Goal: Task Accomplishment & Management: Manage account settings

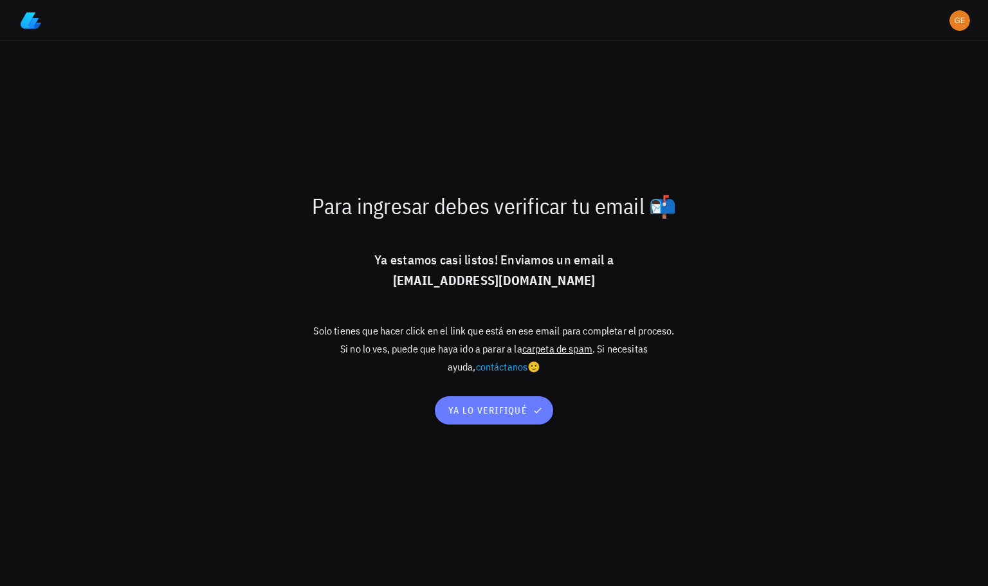
click at [489, 410] on span "ya lo verifiqué" at bounding box center [494, 411] width 93 height 12
click at [496, 414] on span "ya lo verifiqué" at bounding box center [494, 411] width 93 height 12
drag, startPoint x: 482, startPoint y: 420, endPoint x: 535, endPoint y: 370, distance: 72.8
click at [483, 419] on button "ya lo verifiqué" at bounding box center [494, 410] width 118 height 28
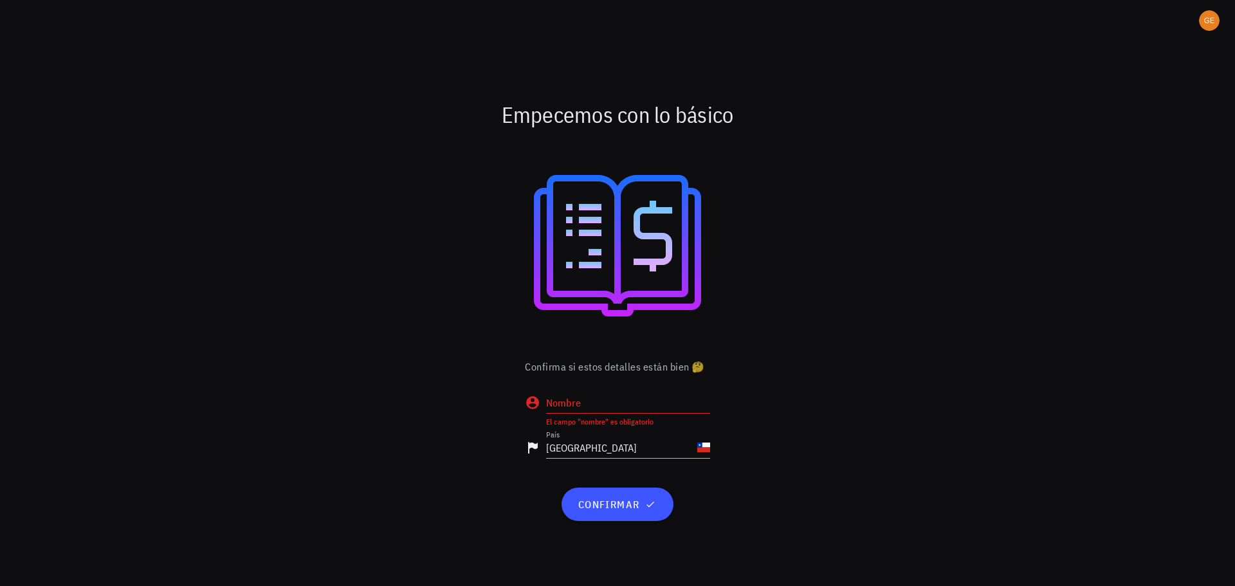
click at [886, 196] on div at bounding box center [617, 246] width 747 height 206
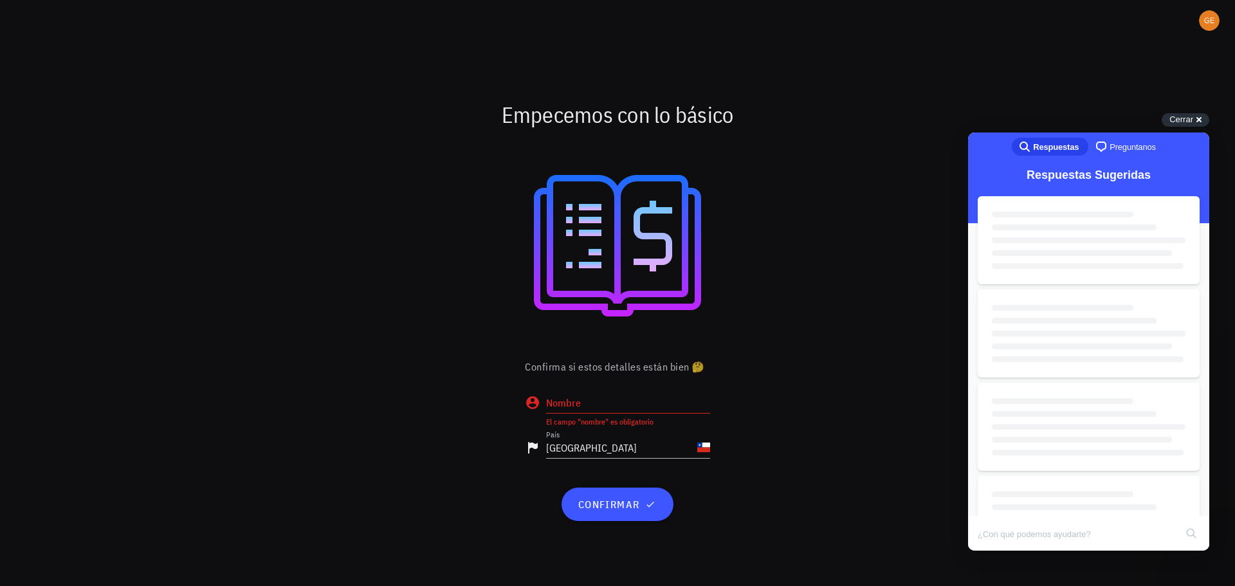
click at [625, 397] on input "Nombre" at bounding box center [628, 402] width 164 height 21
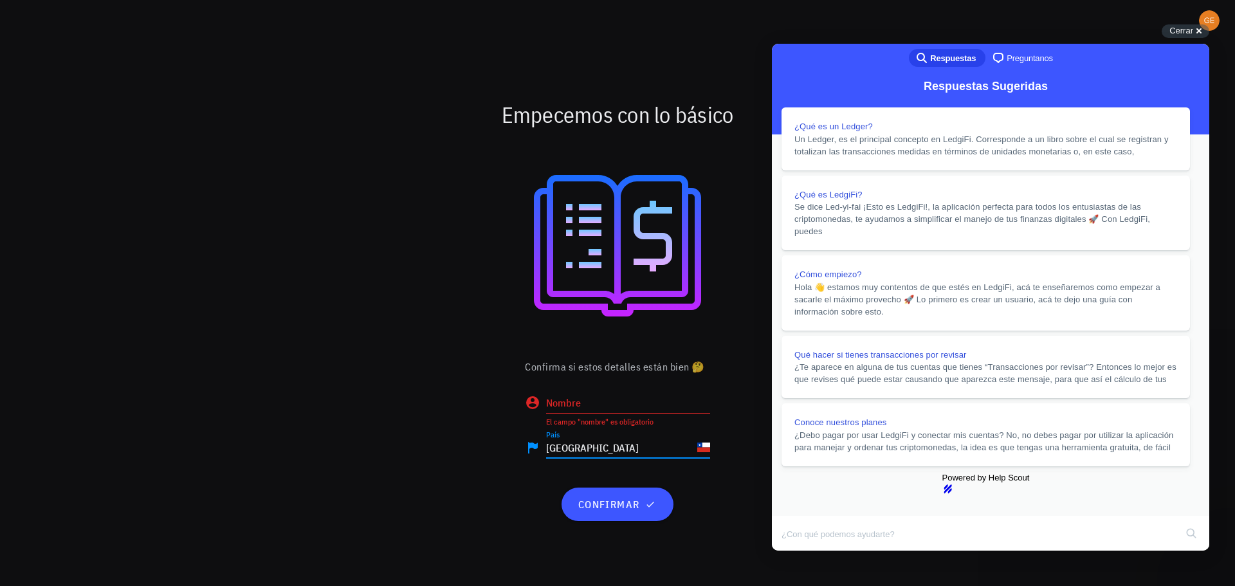
click at [668, 448] on input "Chile" at bounding box center [620, 447] width 149 height 21
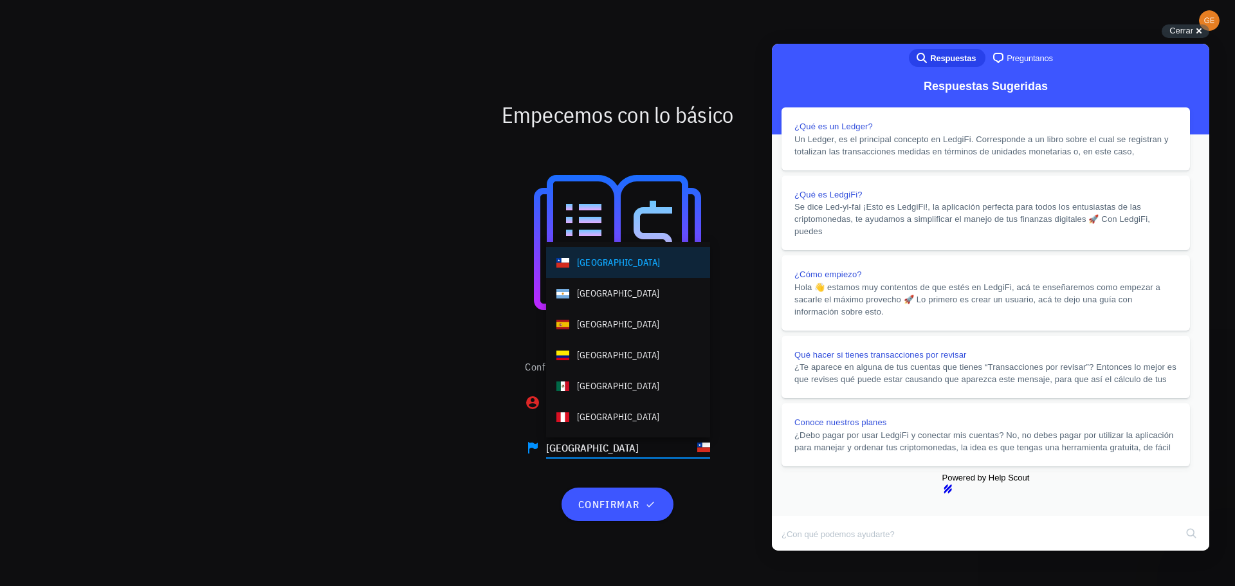
click at [448, 345] on div at bounding box center [617, 246] width 747 height 206
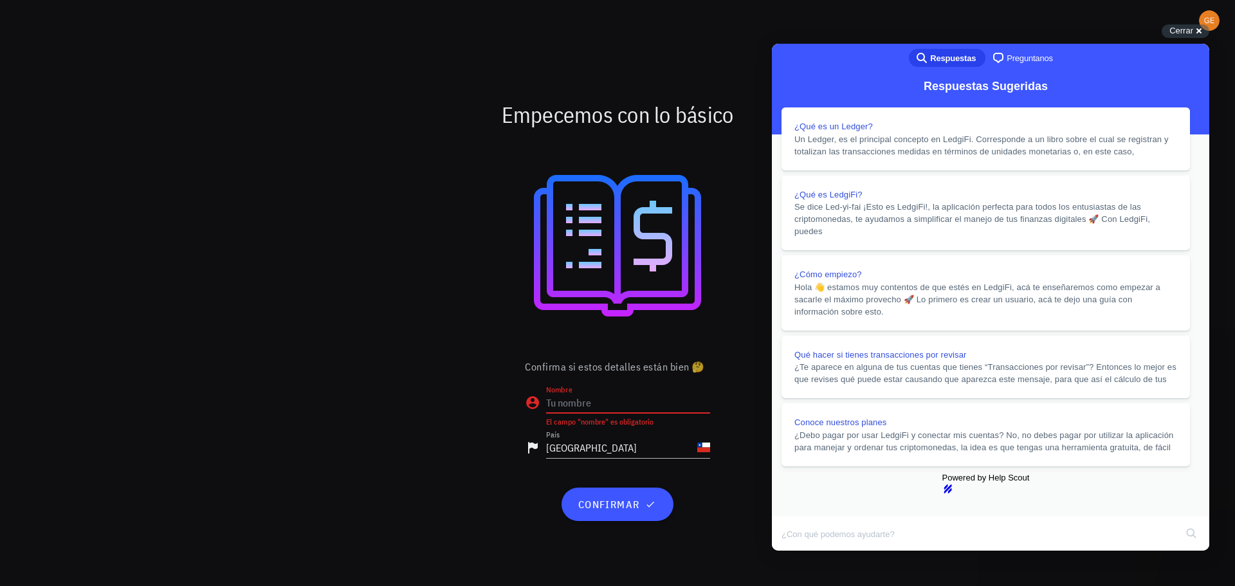
click at [590, 403] on input "Nombre" at bounding box center [628, 402] width 164 height 21
type input "[PERSON_NAME]"
drag, startPoint x: 1185, startPoint y: 67, endPoint x: 1138, endPoint y: 46, distance: 51.9
click at [796, 551] on button "Close" at bounding box center [783, 559] width 23 height 17
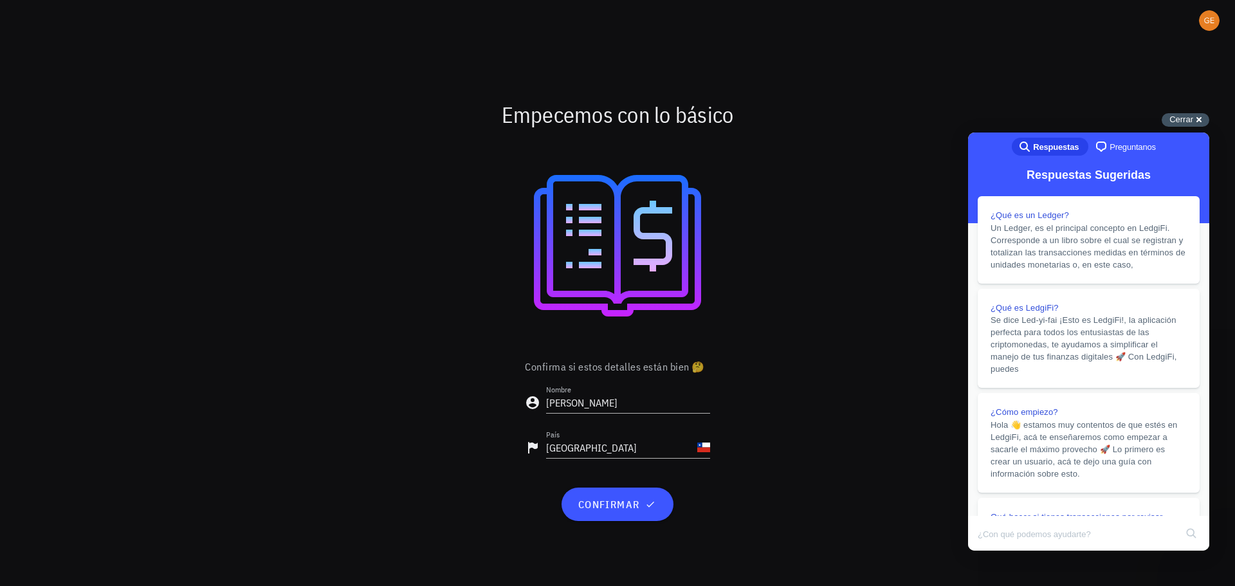
drag, startPoint x: 1187, startPoint y: 113, endPoint x: 1191, endPoint y: 118, distance: 7.3
click at [987, 118] on body "Soporte Empecemos con lo básico Confirma si estos detalles están bien 🤔 Nombre …" at bounding box center [617, 293] width 1235 height 586
click at [987, 118] on span "Cerrar" at bounding box center [1181, 119] width 24 height 10
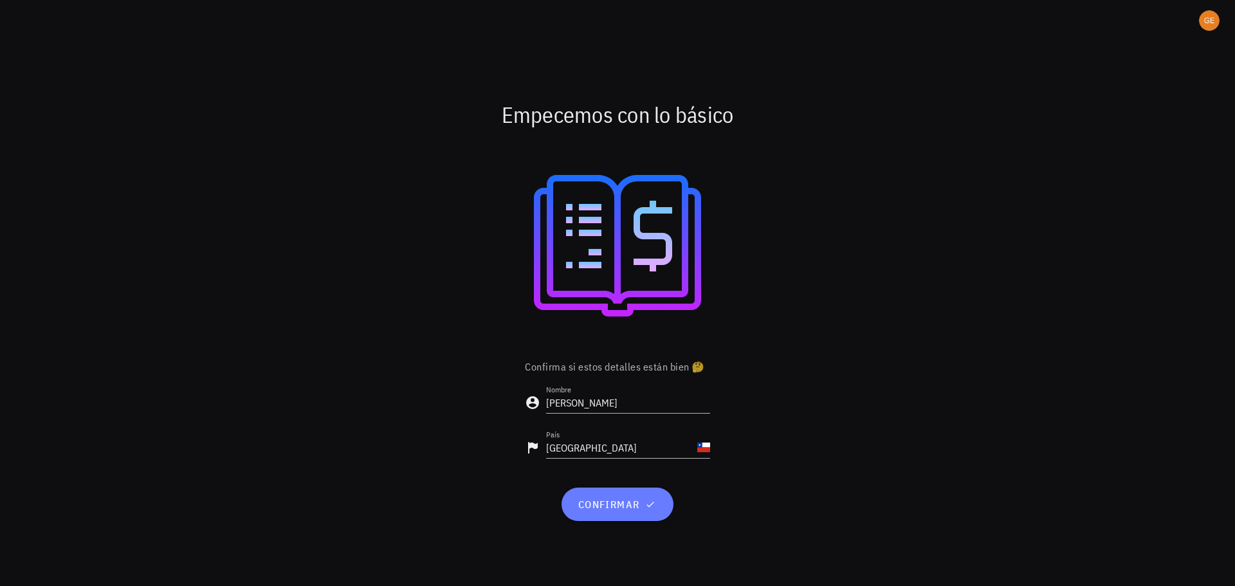
click at [608, 513] on button "confirmar" at bounding box center [617, 504] width 111 height 33
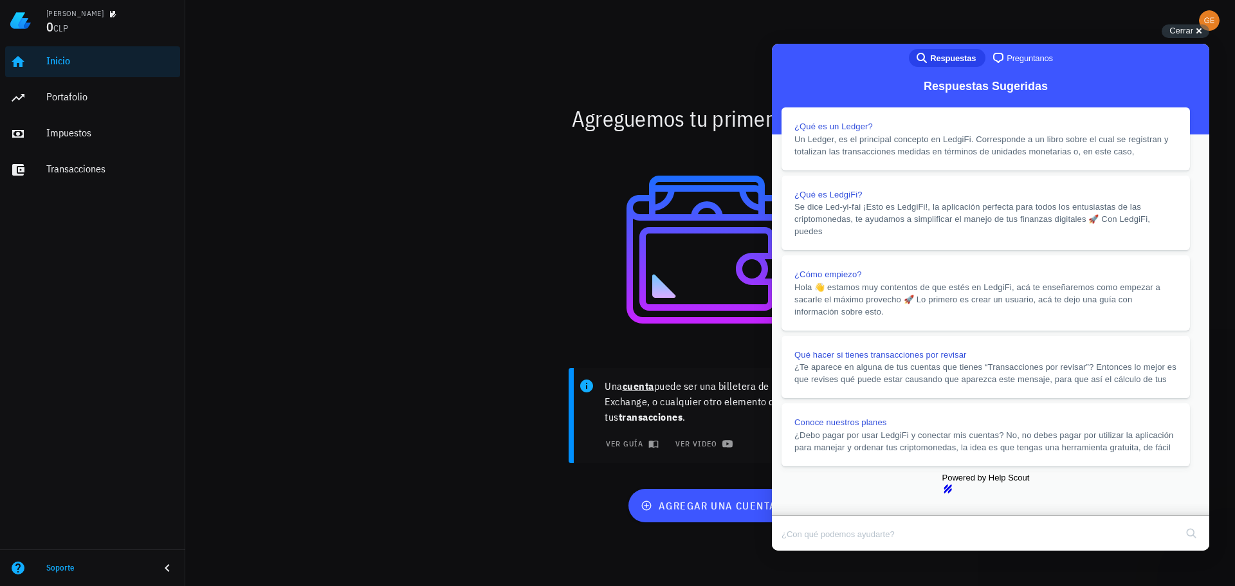
scroll to position [1097, 0]
click at [1194, 30] on div "Cerrar cross-small" at bounding box center [1186, 31] width 48 height 14
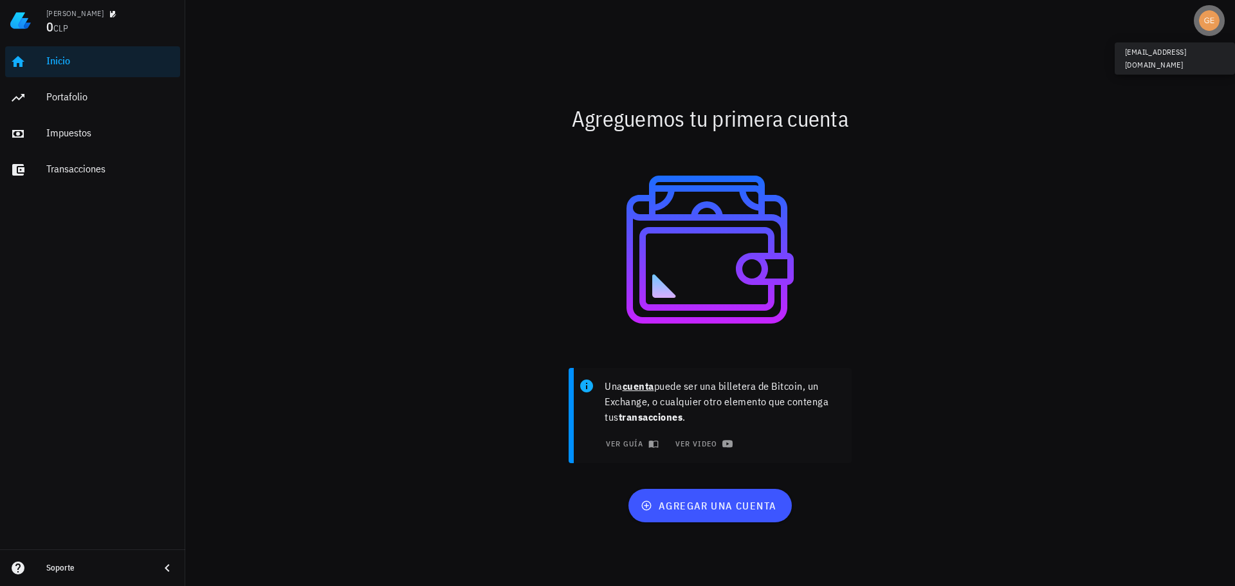
click at [1198, 24] on span "button" at bounding box center [1209, 20] width 31 height 21
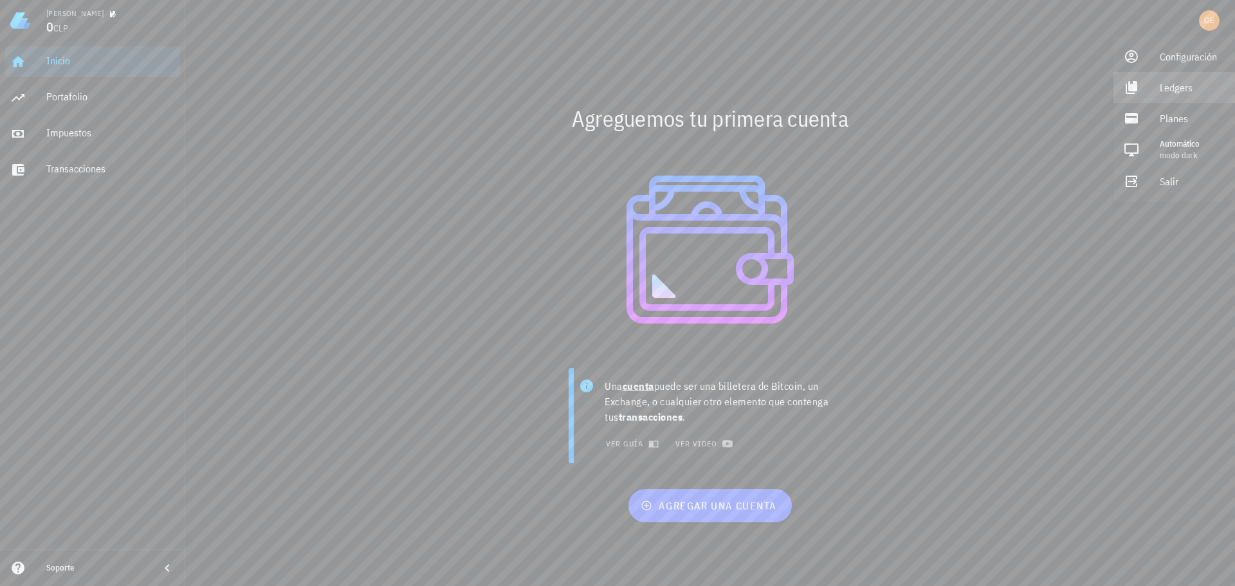
click at [1174, 86] on div "Ledgers" at bounding box center [1192, 88] width 65 height 26
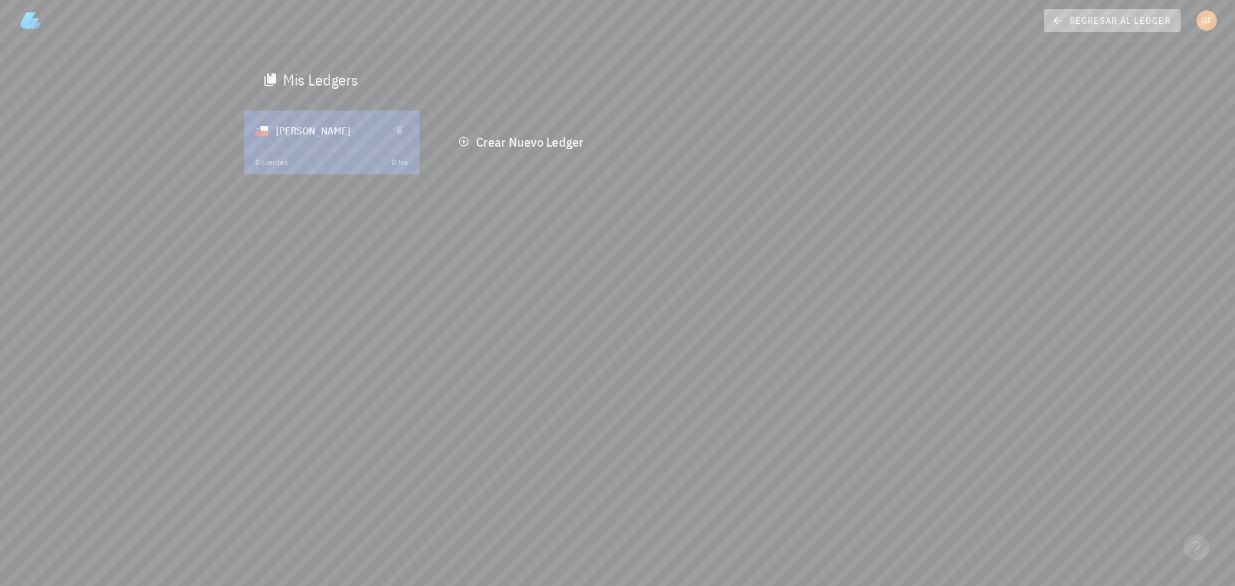
click at [1116, 21] on span "regresar al ledger" at bounding box center [1112, 21] width 116 height 12
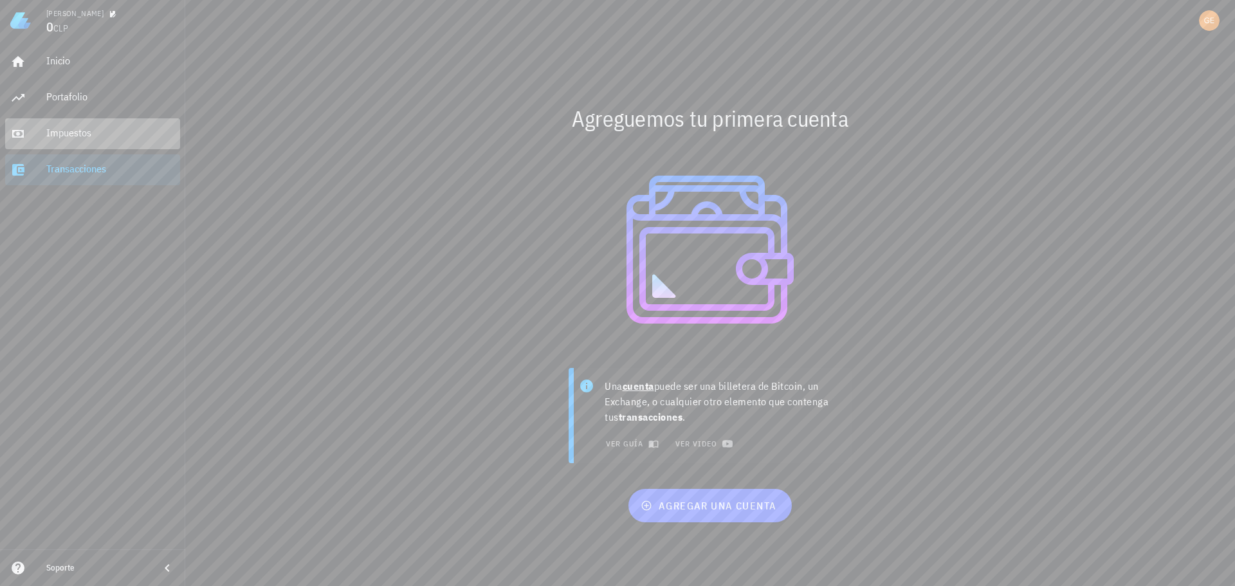
click at [112, 138] on div "Impuestos" at bounding box center [110, 133] width 129 height 12
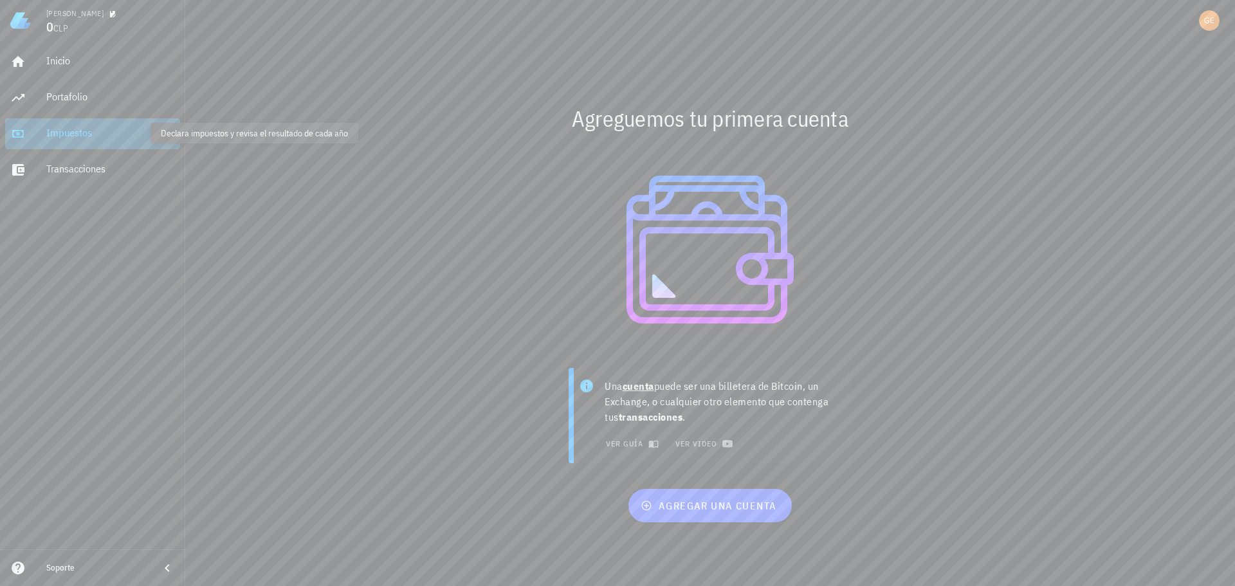
click at [110, 137] on div "Impuestos" at bounding box center [110, 133] width 129 height 12
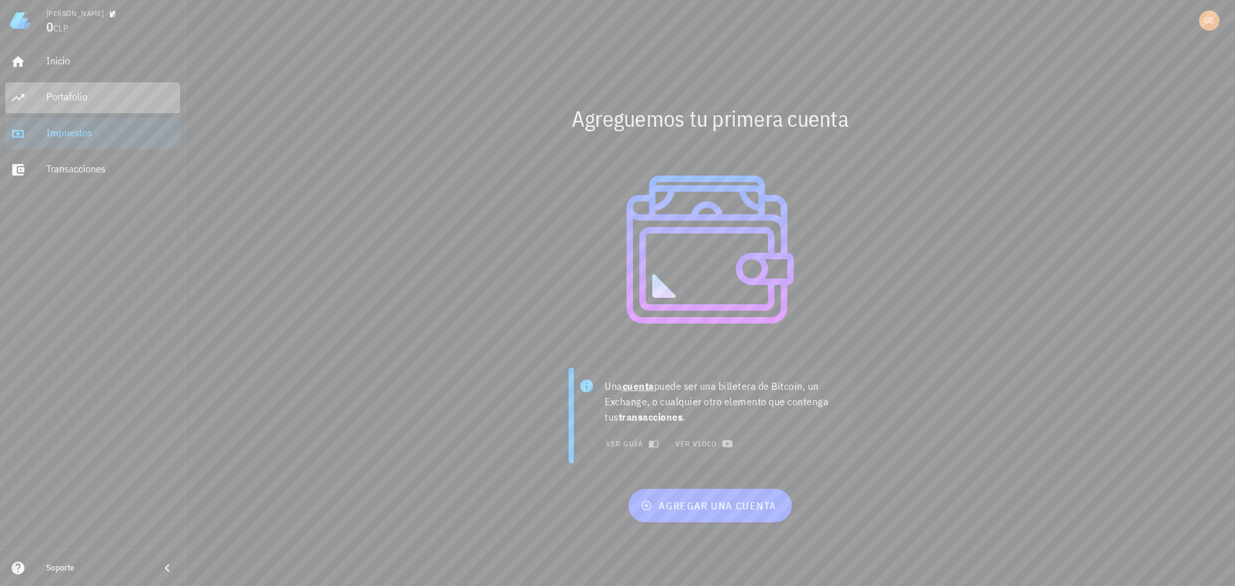
click at [71, 105] on div "Portafolio" at bounding box center [110, 97] width 129 height 29
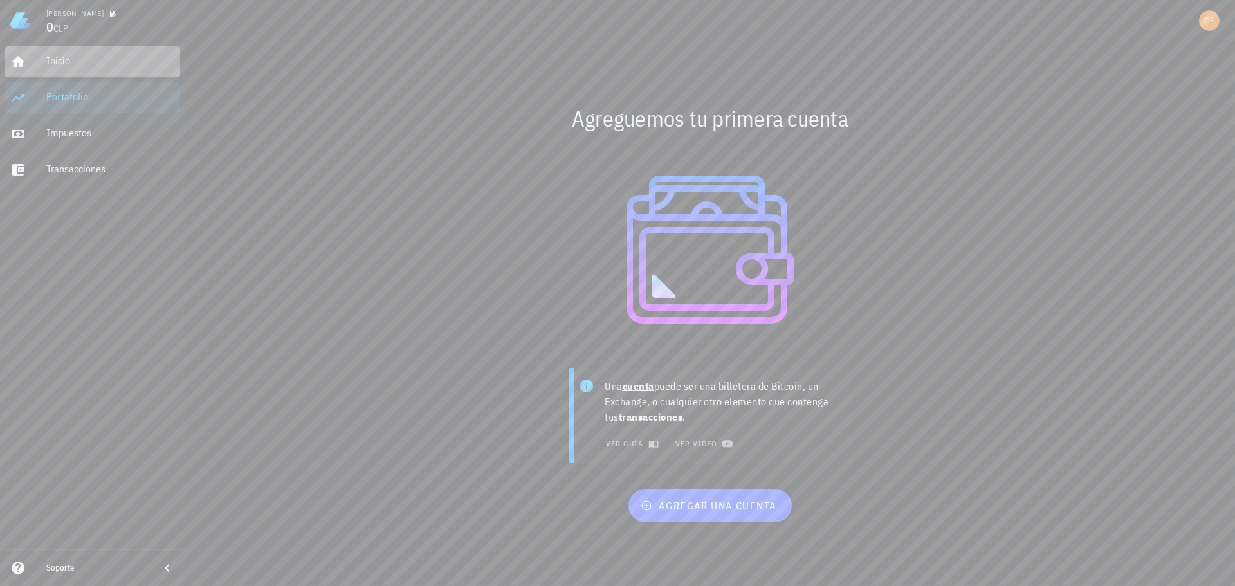
click at [67, 59] on div "Inicio" at bounding box center [110, 61] width 129 height 12
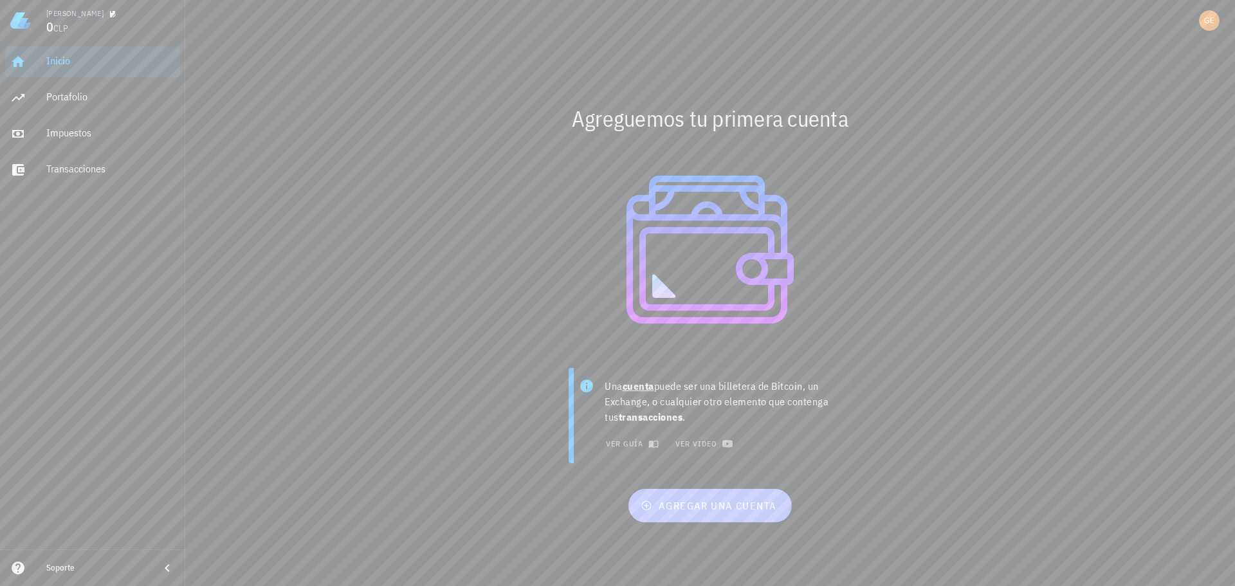
click at [709, 505] on span "agregar una cuenta" at bounding box center [709, 505] width 133 height 13
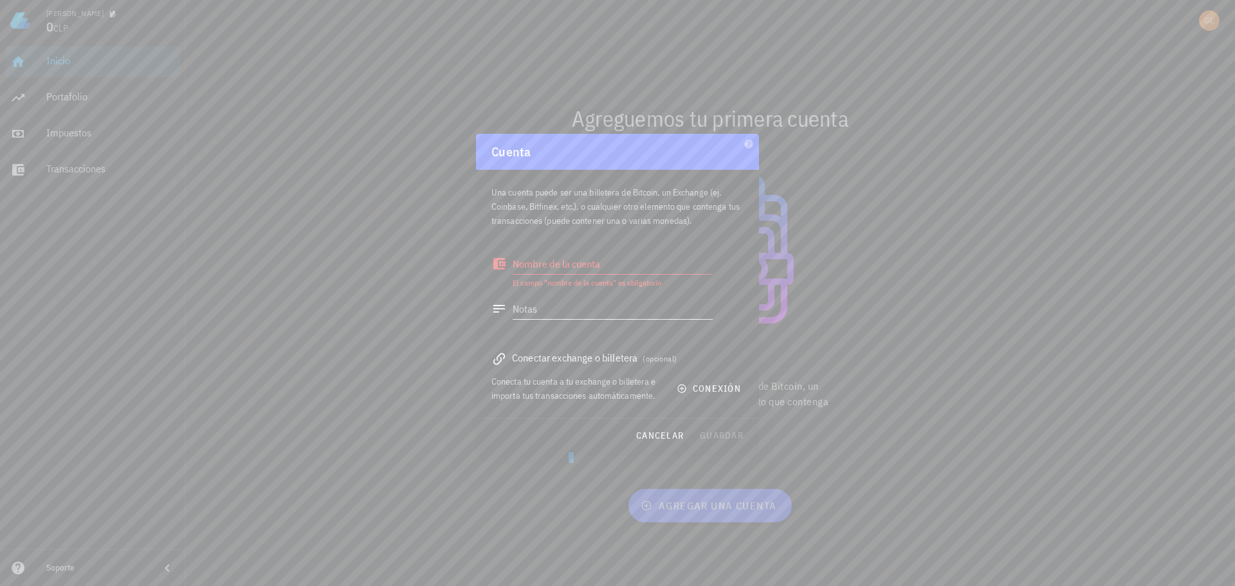
click at [566, 298] on div "Notas" at bounding box center [601, 312] width 221 height 42
drag, startPoint x: 572, startPoint y: 272, endPoint x: 607, endPoint y: 244, distance: 44.4
click at [574, 268] on textarea "Nombre de la cuenta" at bounding box center [613, 263] width 200 height 21
type textarea "B"
type textarea "Exchange"
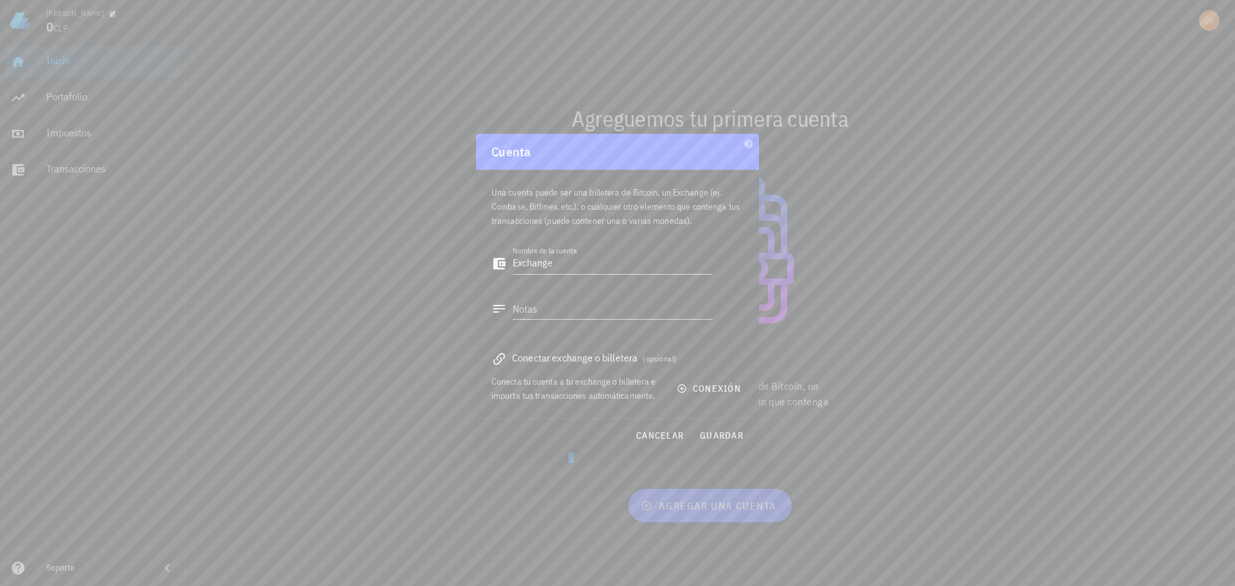
click at [722, 337] on div "Nombre de la cuenta Exchange Notas" at bounding box center [617, 287] width 252 height 105
drag, startPoint x: 580, startPoint y: 360, endPoint x: 532, endPoint y: 361, distance: 48.3
click at [580, 360] on div "Conectar exchange o billetera (opcional)" at bounding box center [617, 358] width 252 height 18
drag, startPoint x: 522, startPoint y: 358, endPoint x: 488, endPoint y: 358, distance: 34.7
click at [511, 358] on div "Conectar exchange o billetera (opcional)" at bounding box center [617, 358] width 252 height 18
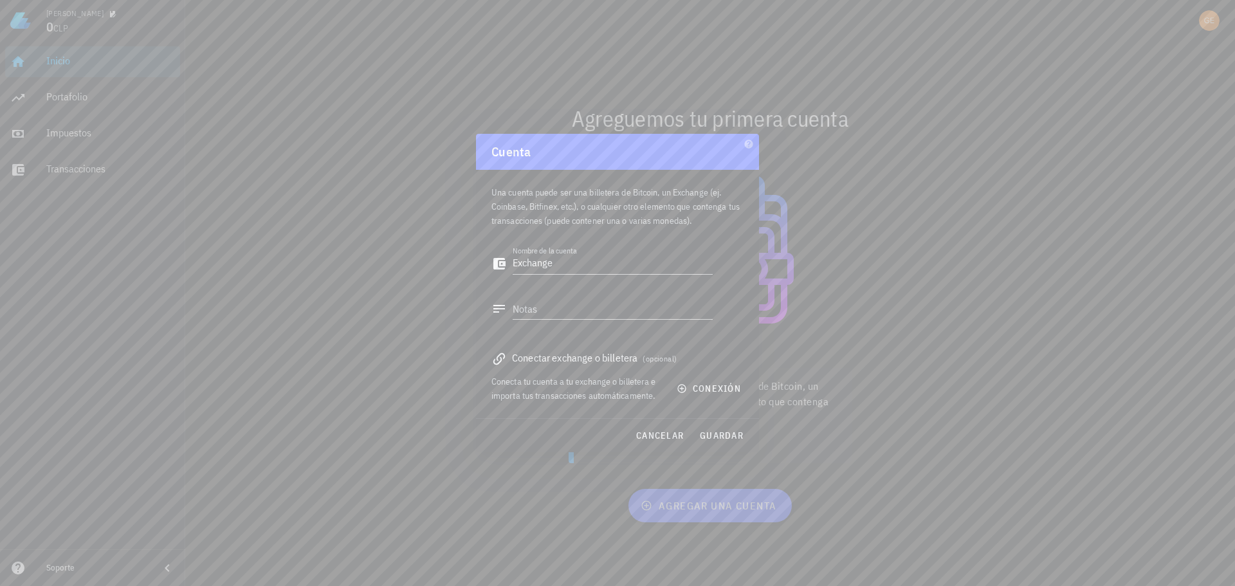
click at [488, 358] on div "Una cuenta puede ser una billetera de Bitcoin, un Exchange (ej. Coinbase, Bitfi…" at bounding box center [617, 294] width 283 height 248
drag, startPoint x: 506, startPoint y: 355, endPoint x: 520, endPoint y: 355, distance: 14.2
click at [513, 355] on div "Conectar exchange o billetera (opcional)" at bounding box center [617, 358] width 252 height 18
drag, startPoint x: 673, startPoint y: 362, endPoint x: 704, endPoint y: 384, distance: 37.3
click at [675, 363] on div "Conectar exchange o billetera (opcional)" at bounding box center [617, 358] width 252 height 18
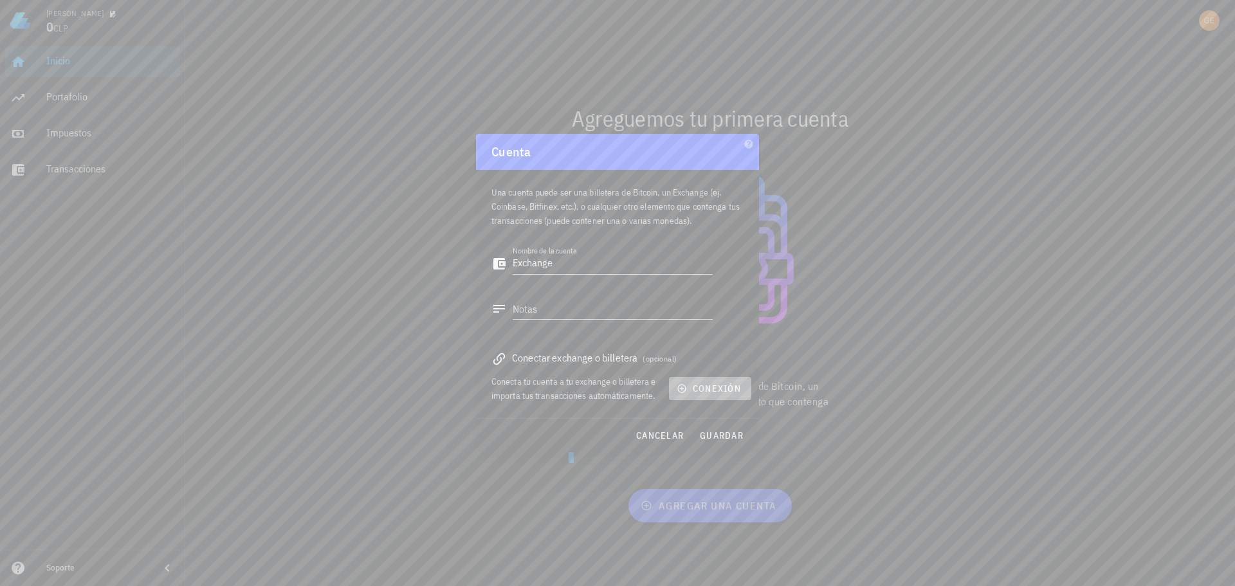
click at [706, 389] on span "conexión" at bounding box center [710, 389] width 62 height 12
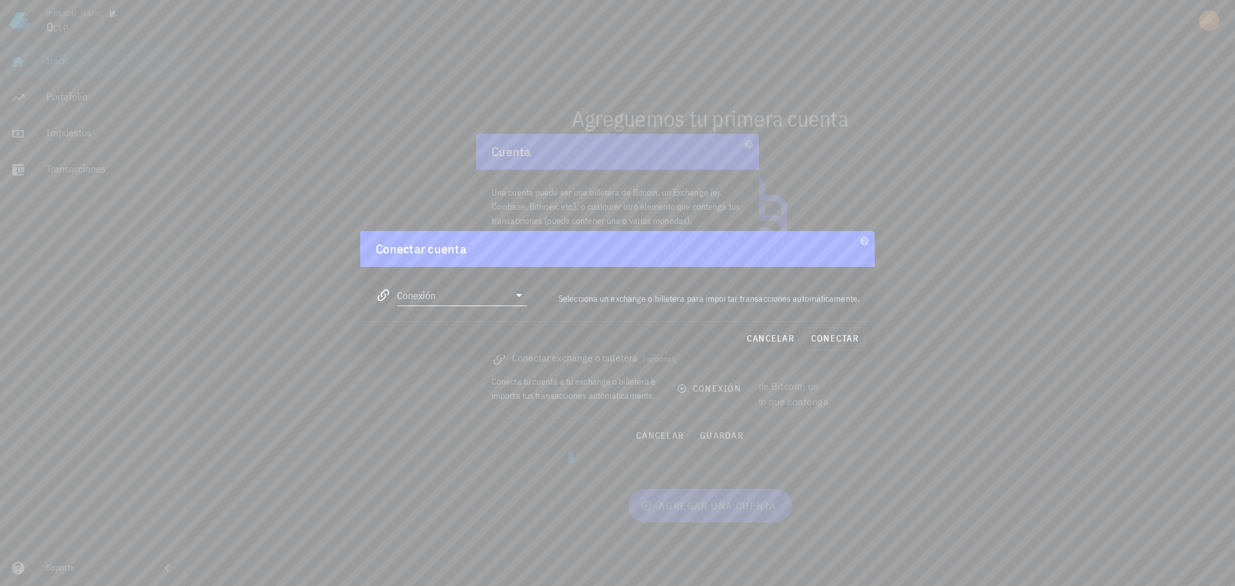
click at [487, 302] on input "Conexión" at bounding box center [453, 295] width 112 height 21
click at [479, 363] on div "Binance" at bounding box center [503, 357] width 140 height 12
type input "Binance"
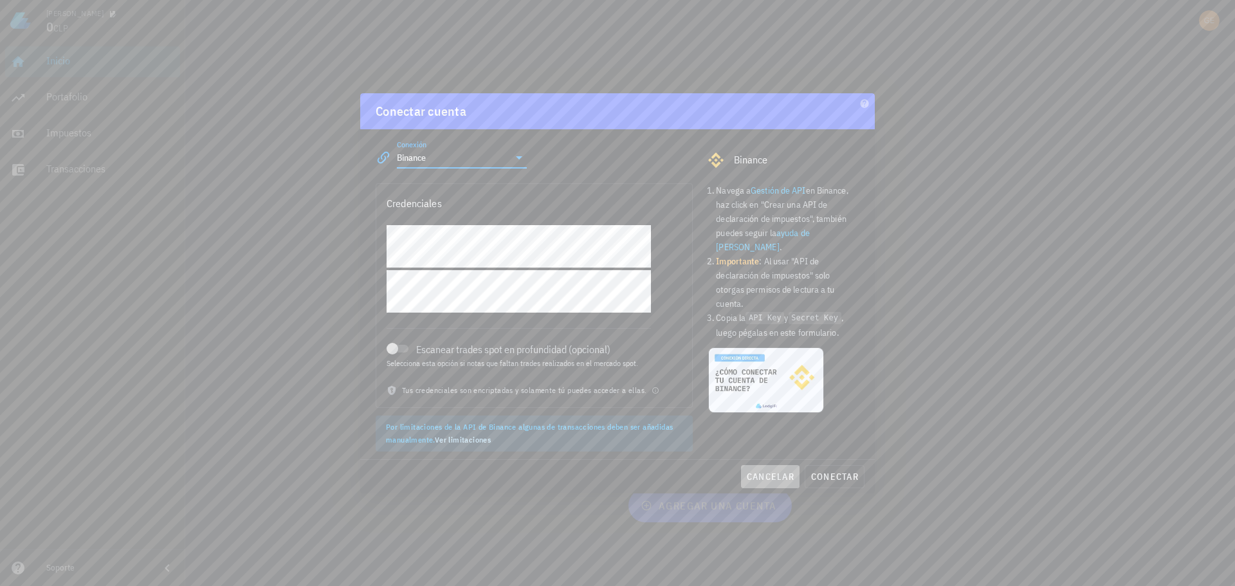
drag, startPoint x: 779, startPoint y: 473, endPoint x: 787, endPoint y: 450, distance: 24.6
click at [781, 472] on span "cancelar" at bounding box center [770, 477] width 48 height 12
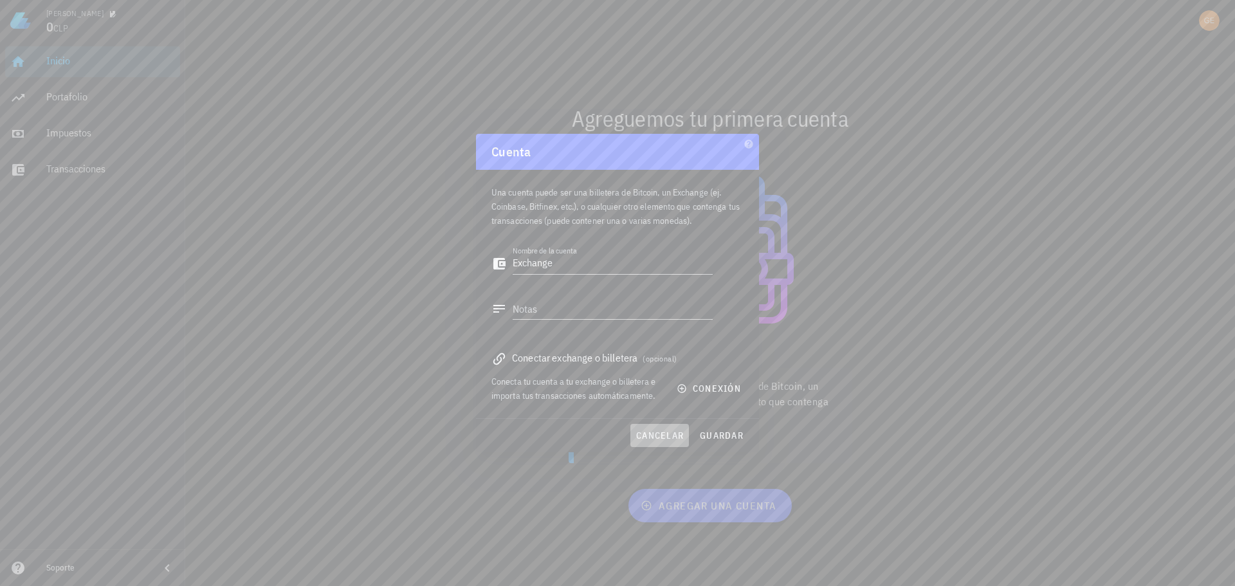
click at [664, 428] on button "cancelar" at bounding box center [659, 435] width 59 height 23
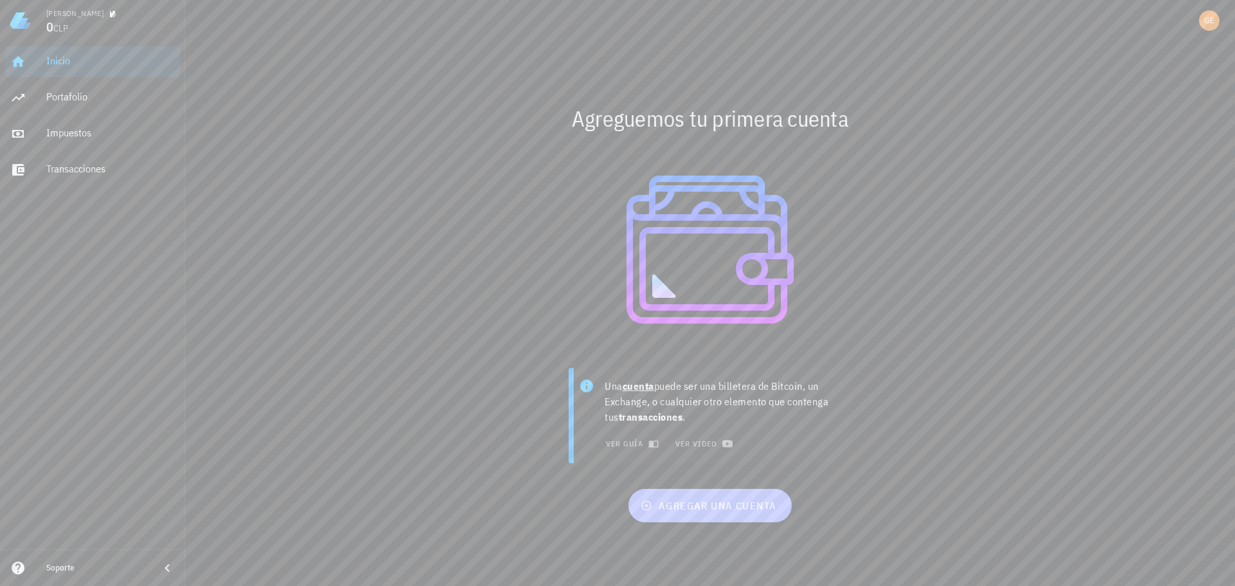
click at [724, 513] on button "agregar una cuenta" at bounding box center [709, 505] width 163 height 33
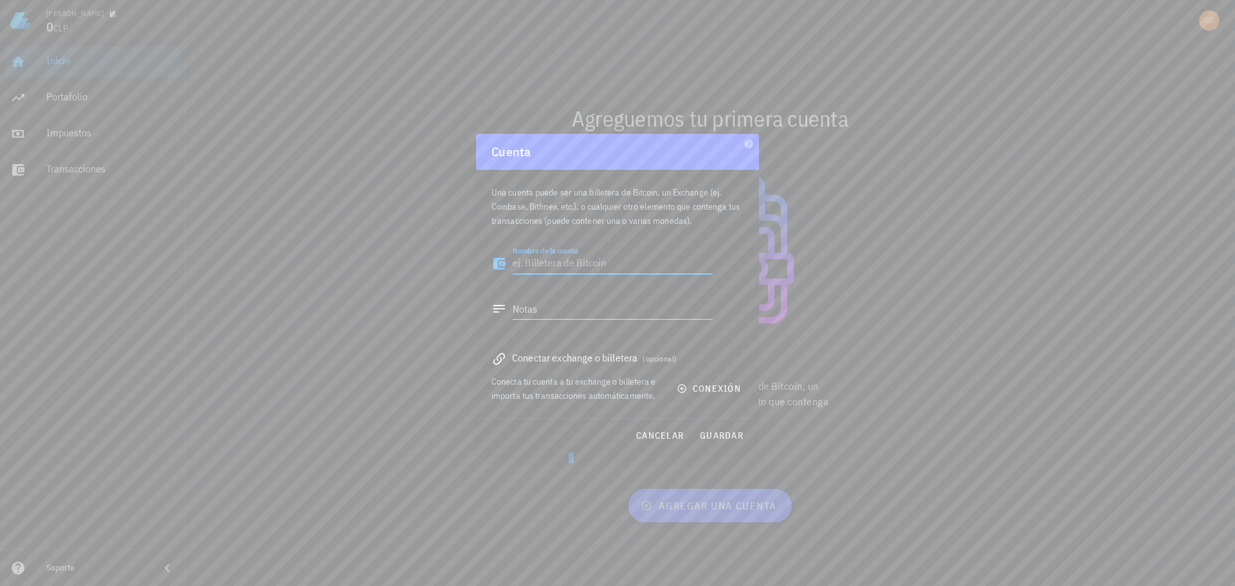
click at [585, 262] on textarea "Nombre de la cuenta" at bounding box center [613, 263] width 200 height 21
click at [720, 387] on span "conexión" at bounding box center [710, 389] width 62 height 12
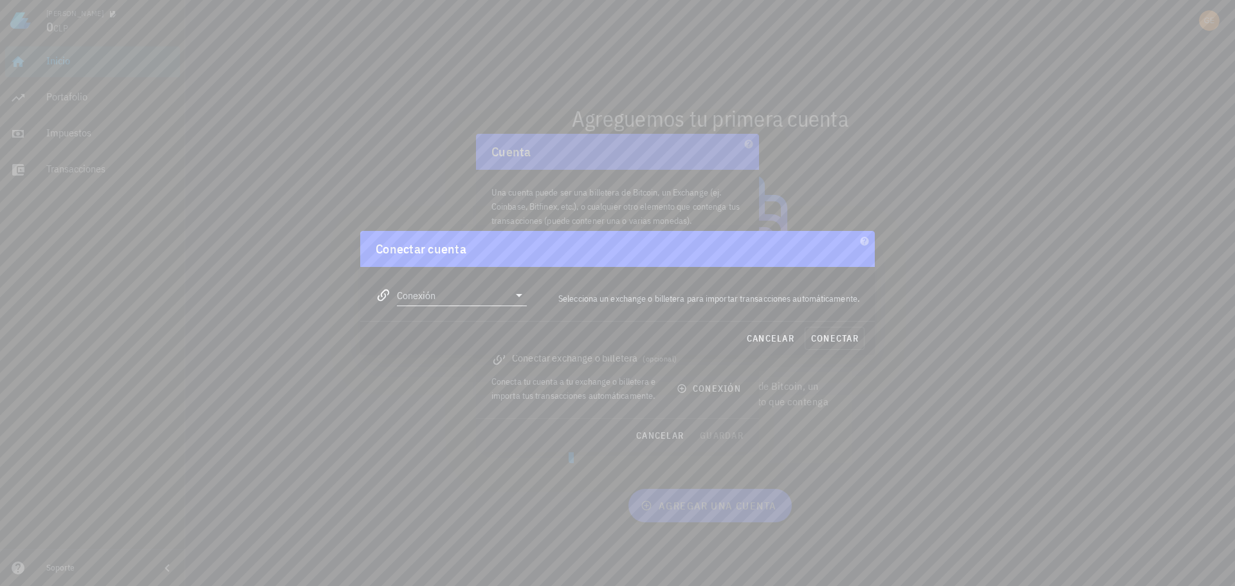
click at [474, 286] on input "Conexión" at bounding box center [453, 295] width 112 height 21
click at [454, 355] on div "Binance" at bounding box center [503, 357] width 140 height 12
type input "Binance"
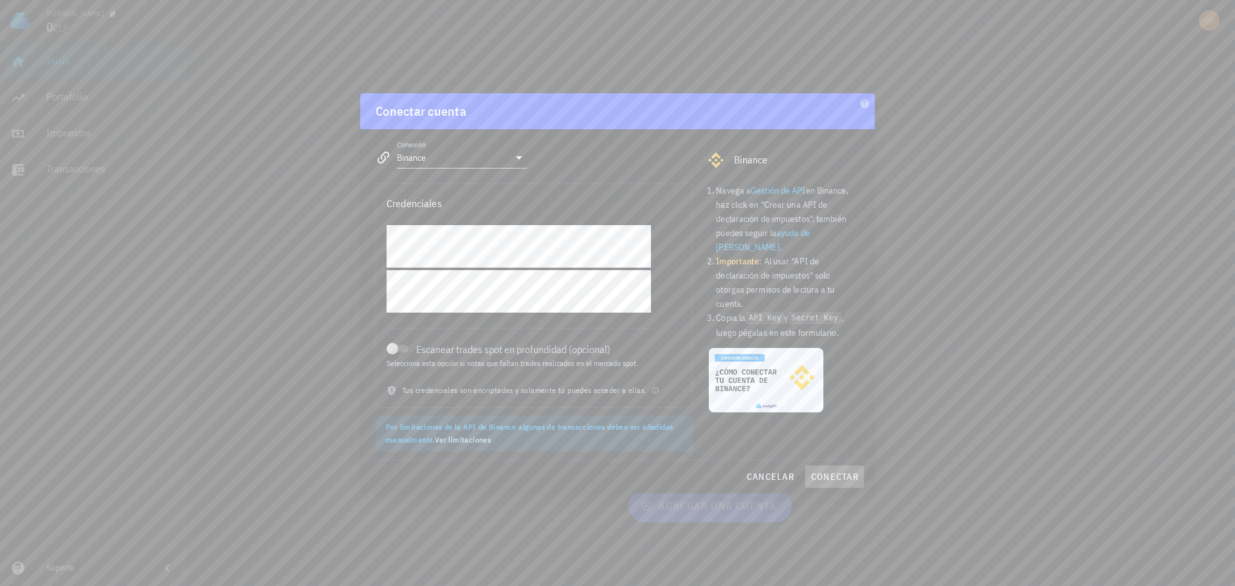
click at [830, 473] on span "conectar" at bounding box center [834, 477] width 48 height 12
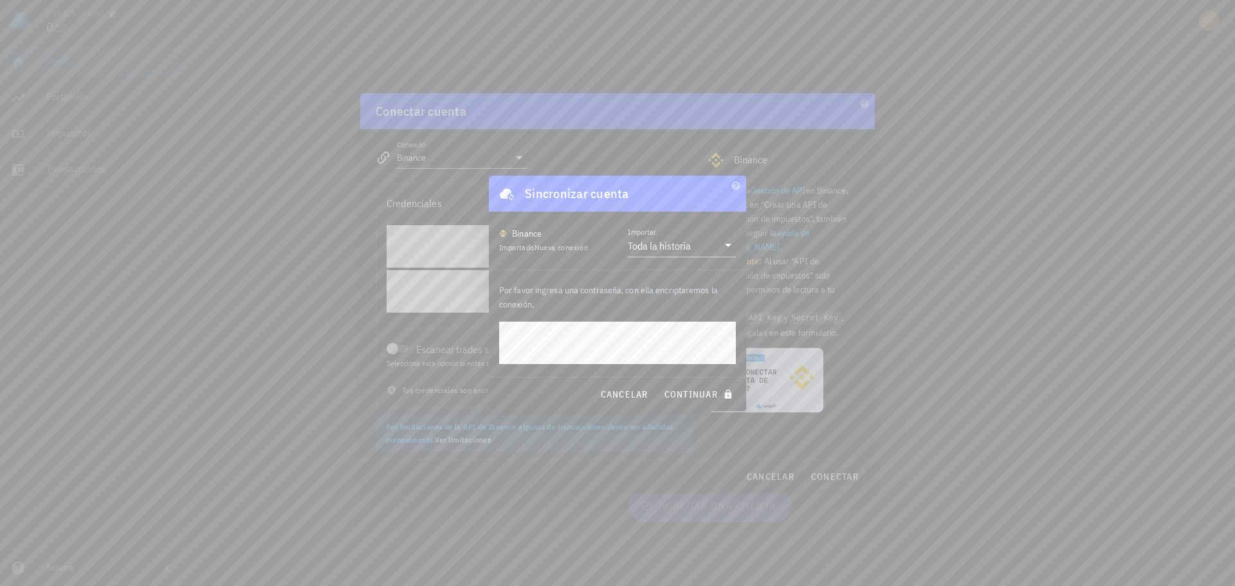
click at [656, 305] on p "Por favor ingresa una contraseña, con ella encriptaremos la conexión." at bounding box center [617, 297] width 237 height 28
click at [692, 396] on span "continuar" at bounding box center [700, 394] width 72 height 12
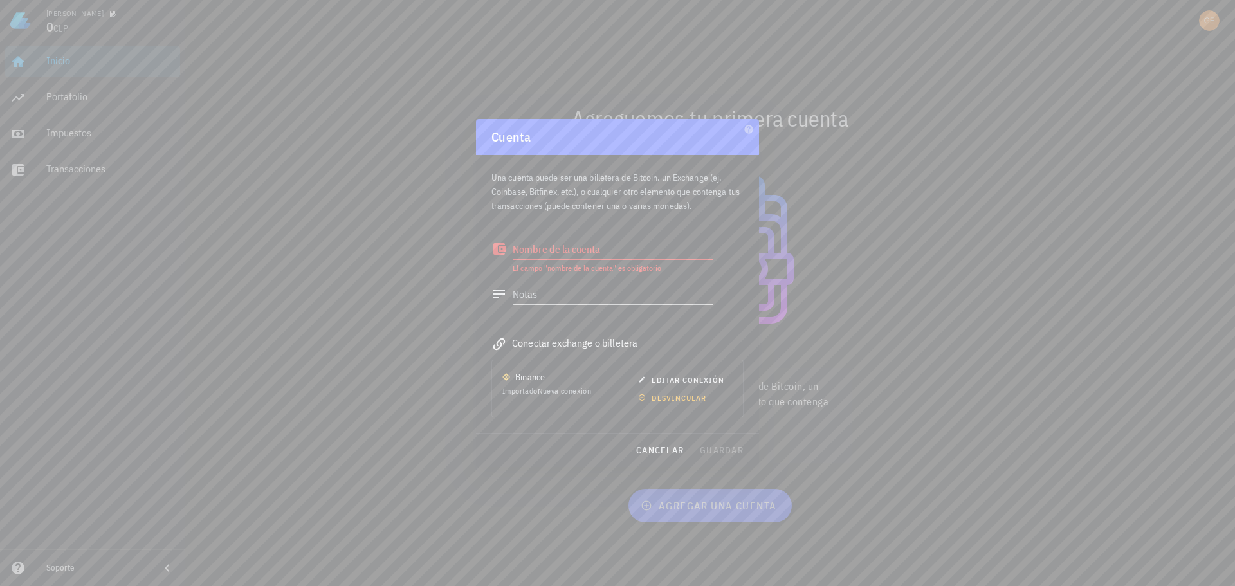
click at [607, 249] on textarea "Nombre de la cuenta" at bounding box center [613, 249] width 200 height 21
type textarea "Exchange"
click at [715, 450] on span "guardar" at bounding box center [721, 450] width 44 height 12
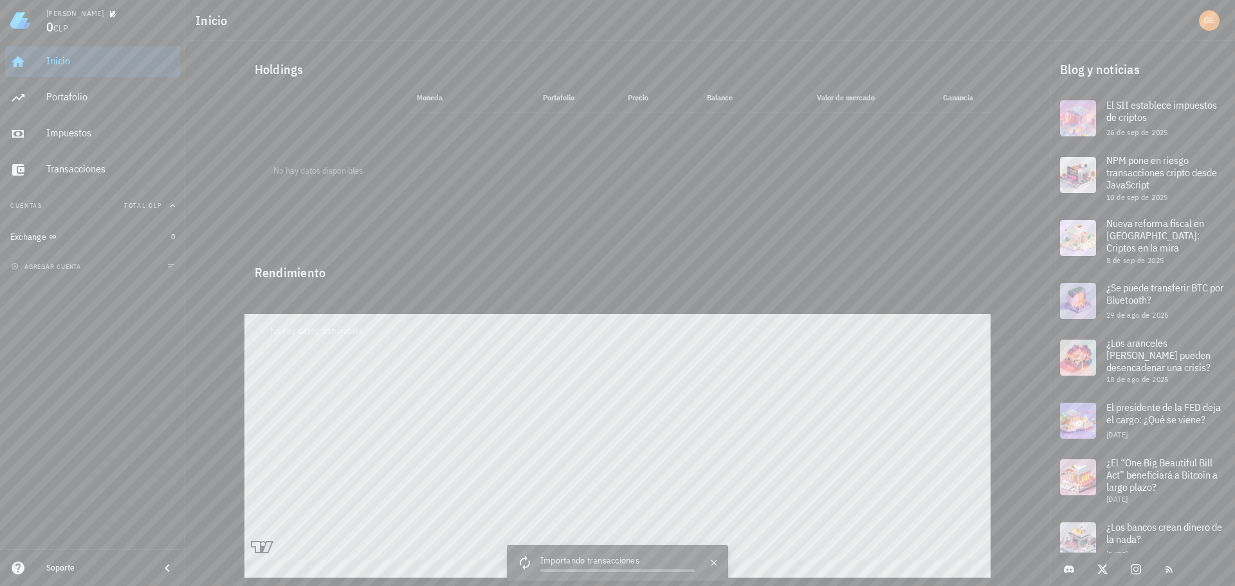
click at [62, 66] on div "Inicio" at bounding box center [110, 61] width 129 height 12
click at [46, 374] on div "Inicio [GEOGRAPHIC_DATA] Impuestos [GEOGRAPHIC_DATA] Cuentas Total CLP Exchange…" at bounding box center [92, 295] width 185 height 508
click at [64, 67] on div "Inicio" at bounding box center [110, 61] width 129 height 12
click at [72, 101] on div "Portafolio" at bounding box center [110, 97] width 129 height 12
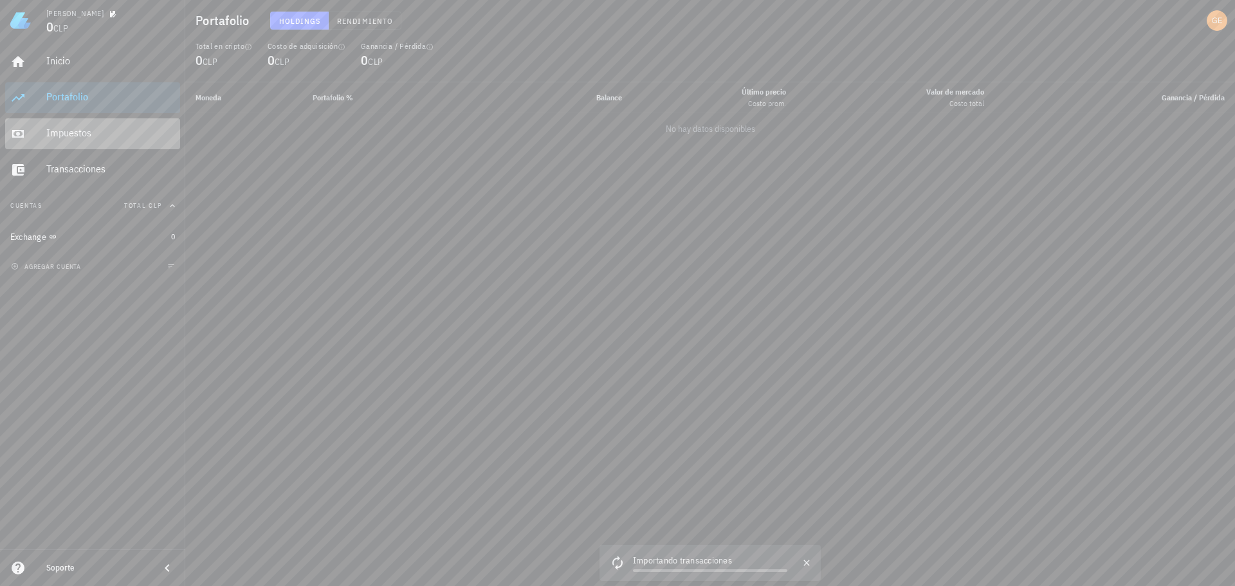
click at [71, 132] on div "Impuestos" at bounding box center [110, 133] width 129 height 12
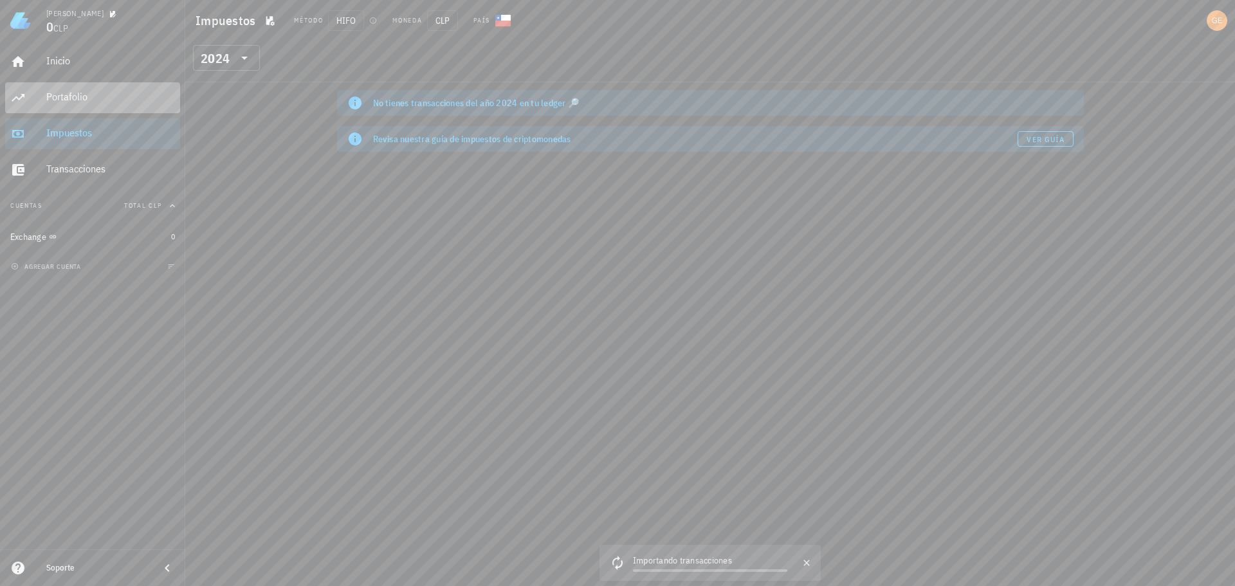
click at [19, 104] on icon at bounding box center [17, 97] width 15 height 15
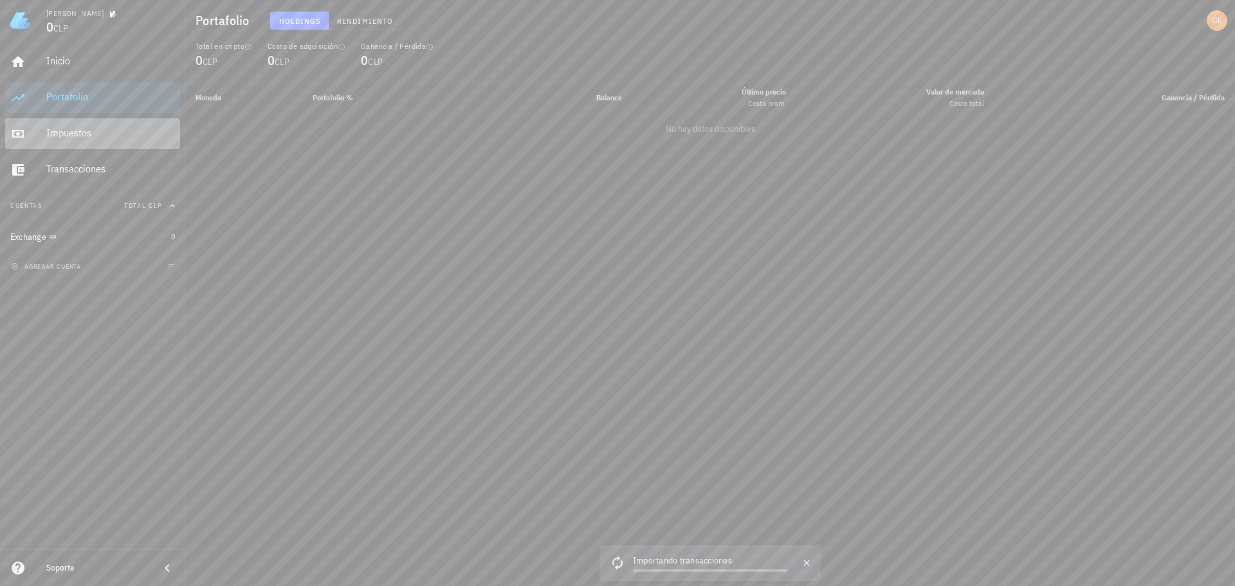
click at [104, 132] on div "Impuestos" at bounding box center [110, 133] width 129 height 12
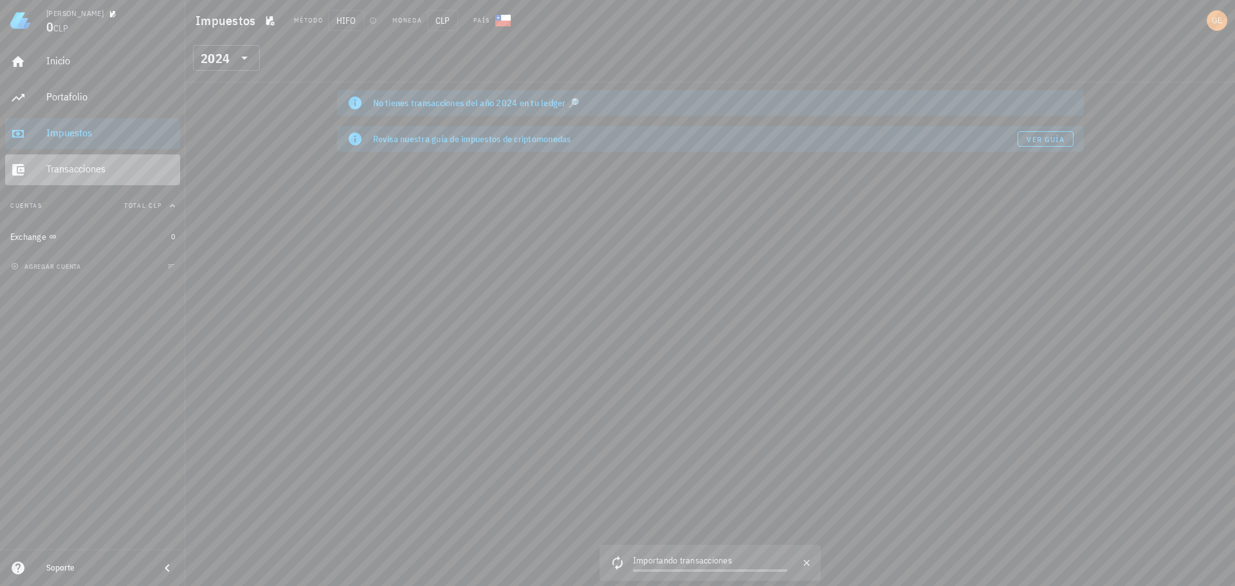
click at [122, 160] on div "Transacciones" at bounding box center [110, 169] width 129 height 29
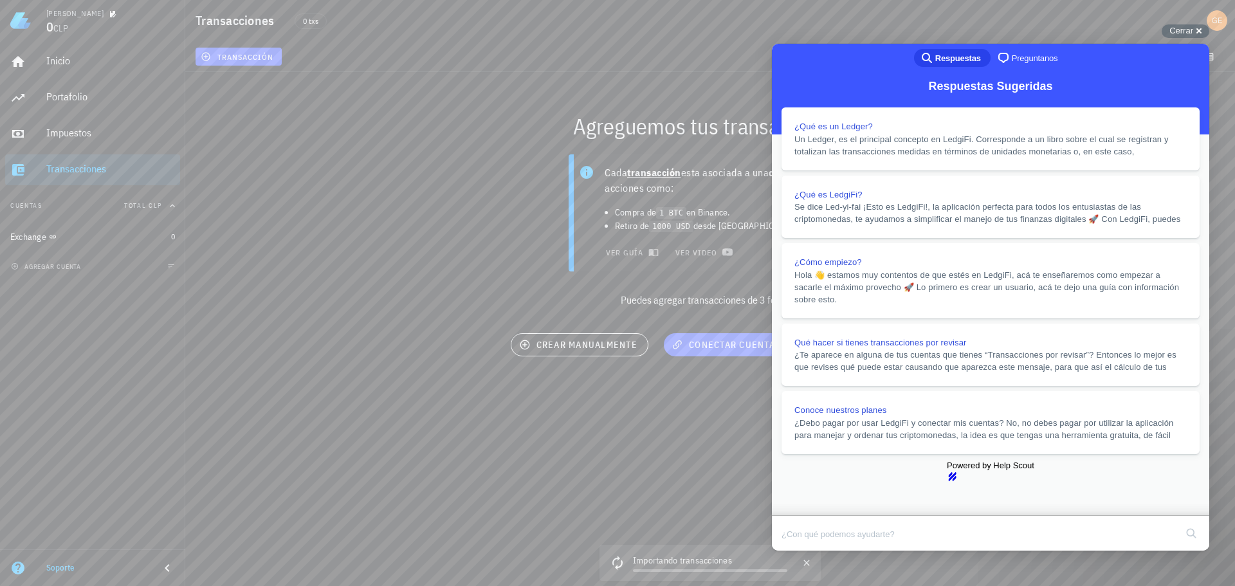
click at [398, 174] on div "Cada transacción esta asociada a una cuenta y son acciones como: Compra de 1 BT…" at bounding box center [710, 236] width 1065 height 179
click at [796, 551] on button "Close" at bounding box center [783, 559] width 23 height 17
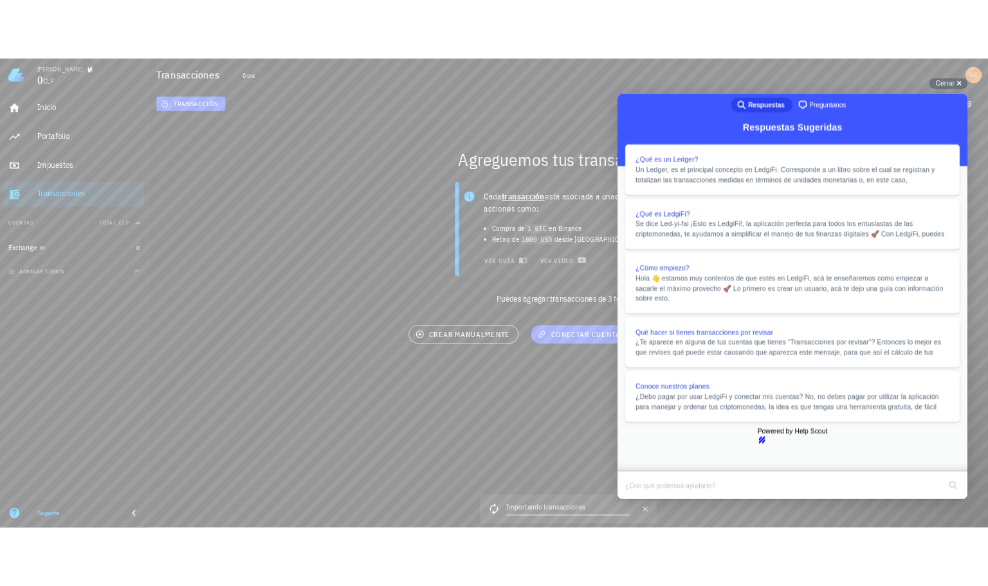
scroll to position [1097, 0]
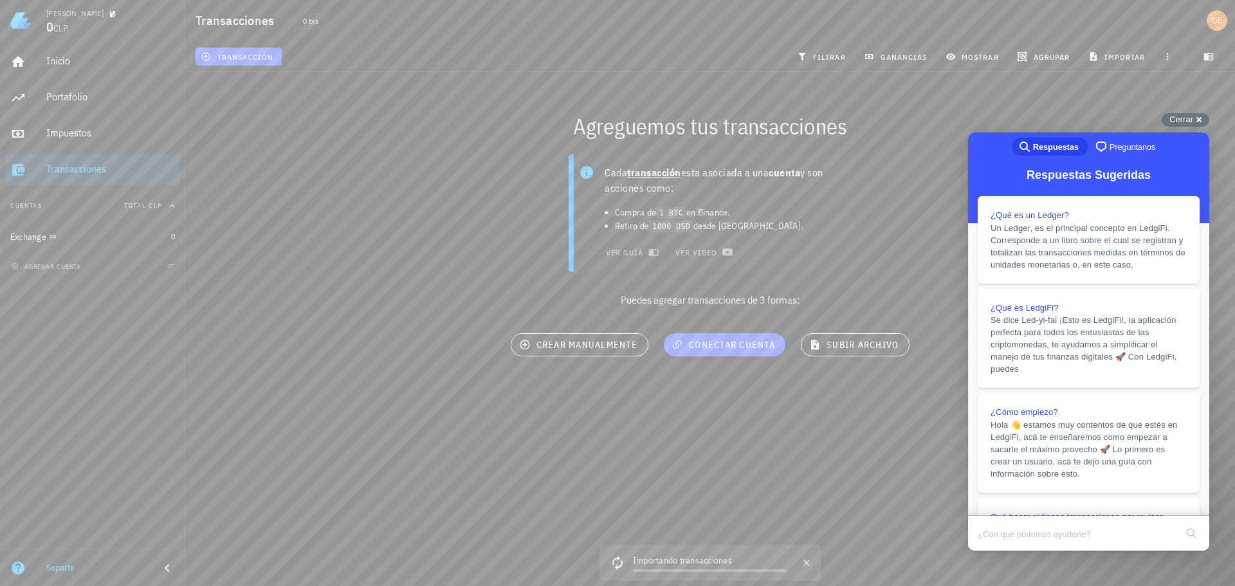
click at [1195, 111] on div "Agreguemos tus transacciones" at bounding box center [710, 125] width 1065 height 41
click at [1195, 120] on div "Cerrar cross-small" at bounding box center [1186, 120] width 48 height 14
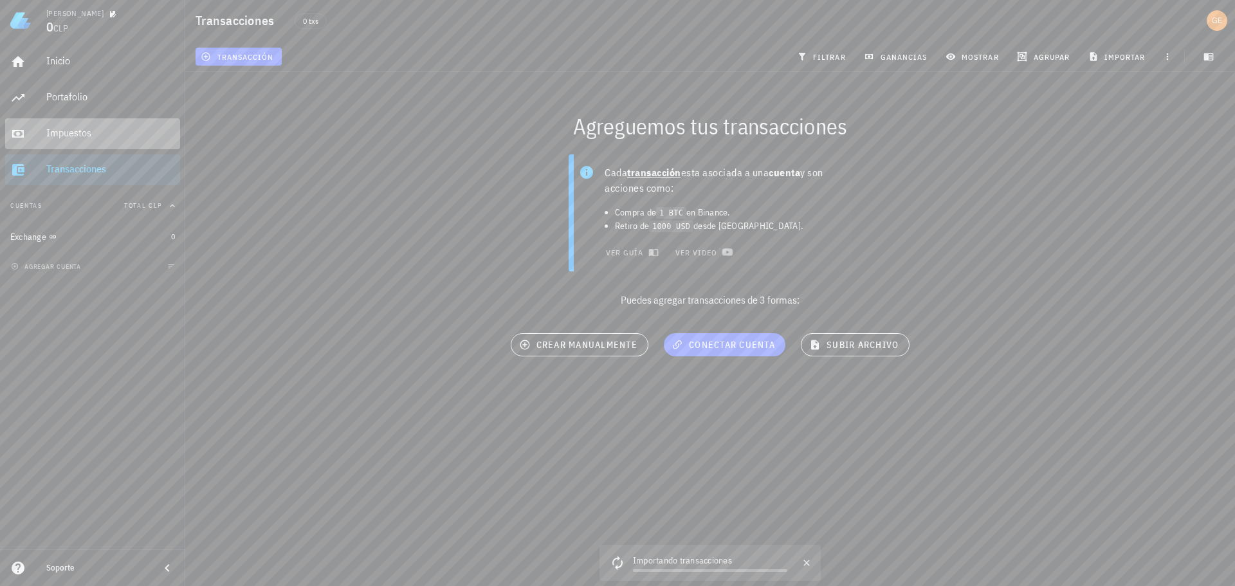
click at [95, 131] on div "Impuestos" at bounding box center [110, 133] width 129 height 12
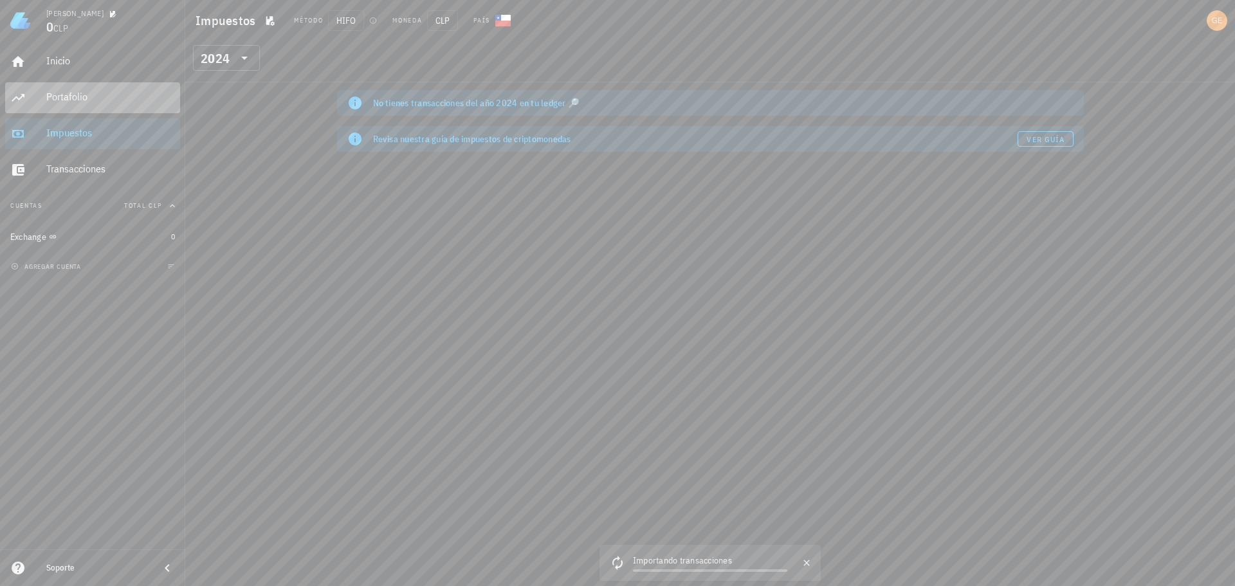
click at [91, 105] on div "Portafolio" at bounding box center [110, 97] width 129 height 29
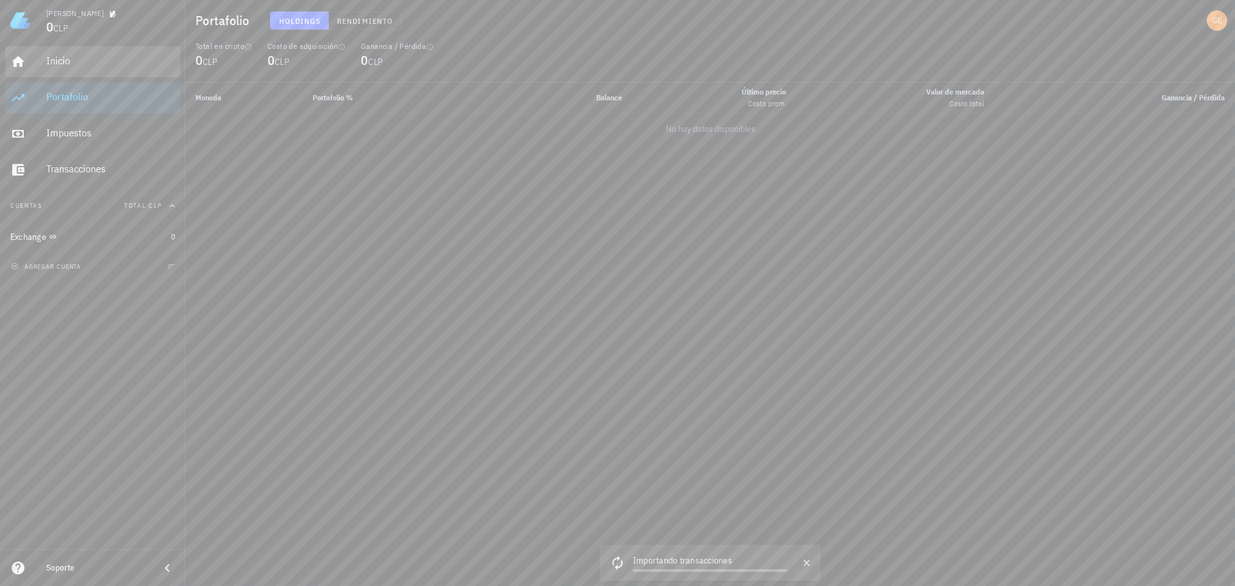
click at [77, 67] on div "Inicio" at bounding box center [110, 61] width 129 height 12
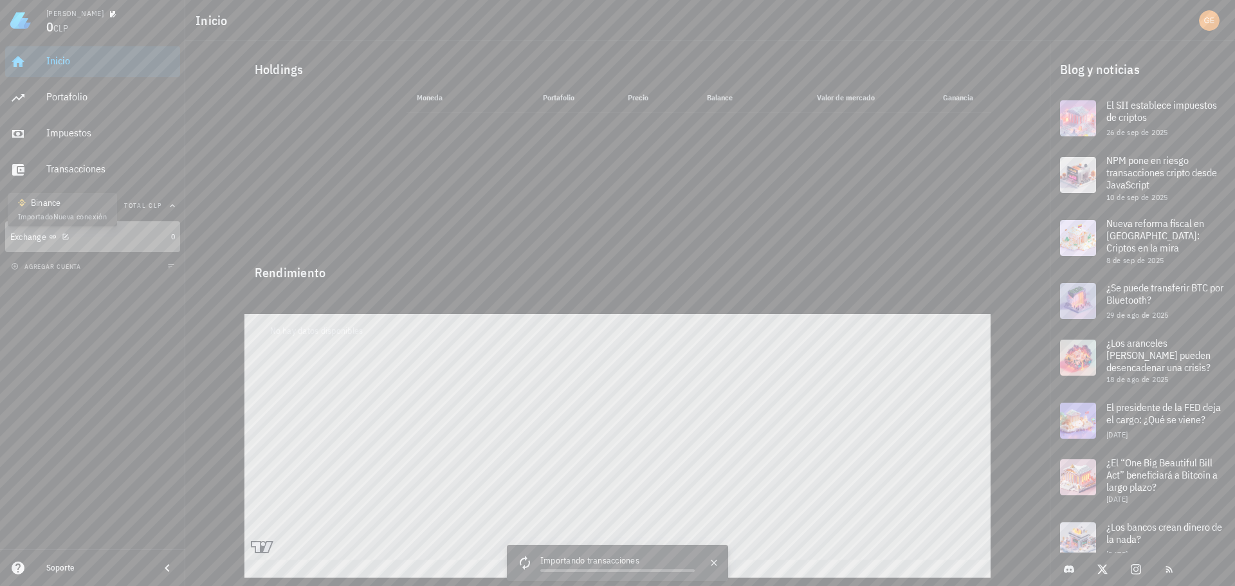
click at [51, 235] on icon at bounding box center [53, 237] width 8 height 8
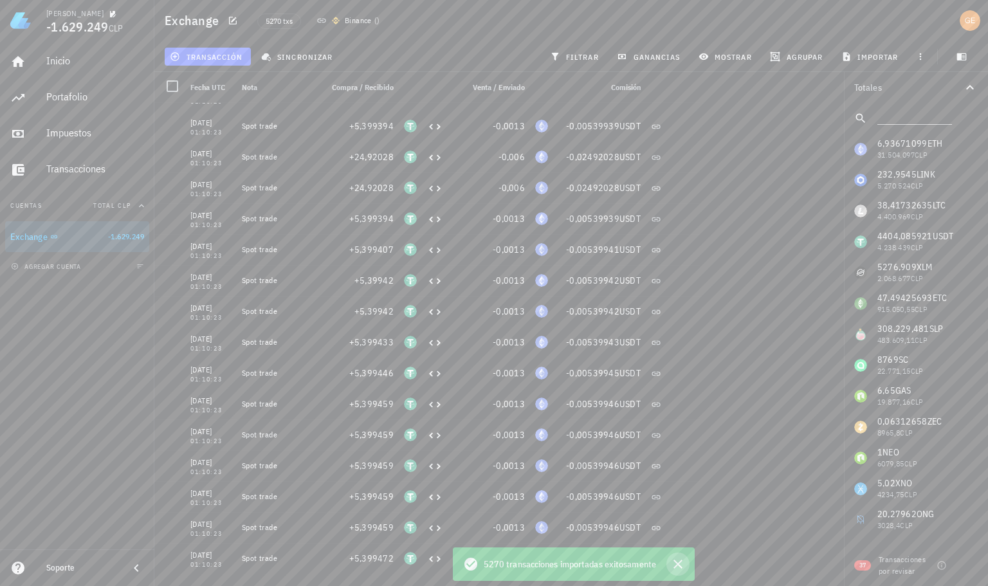
click at [676, 563] on icon "button" at bounding box center [677, 563] width 15 height 15
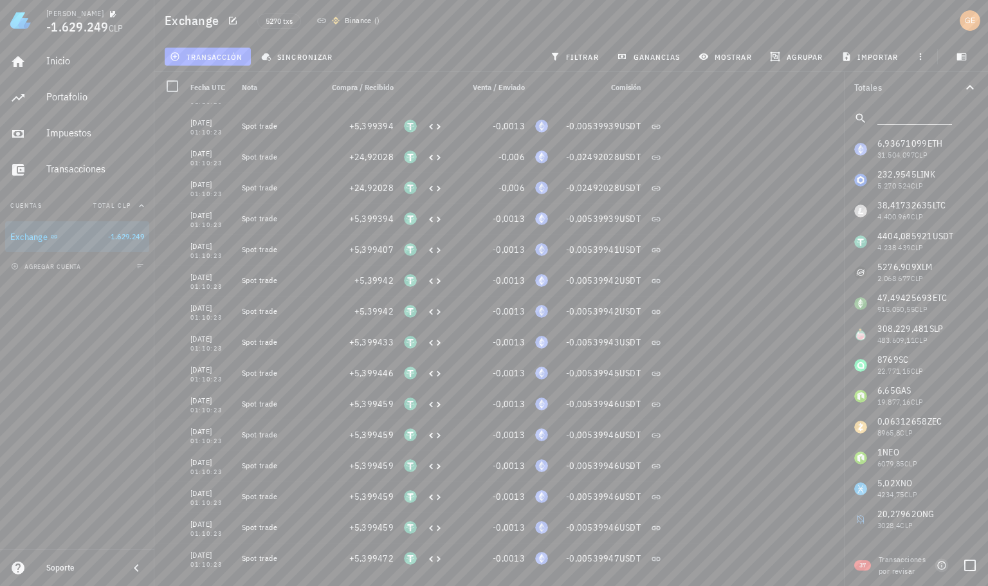
click at [945, 565] on icon "button" at bounding box center [942, 565] width 10 height 10
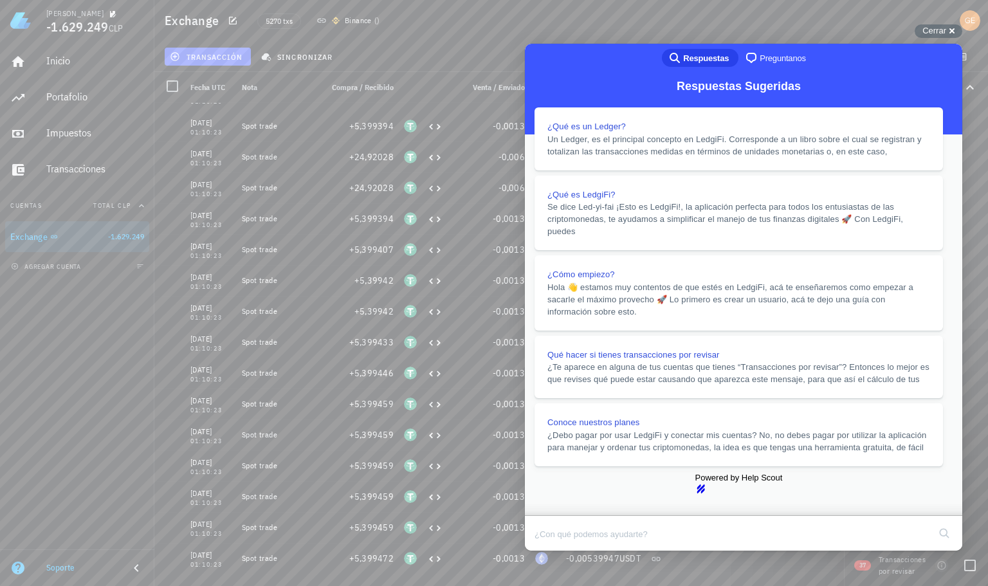
drag, startPoint x: 944, startPoint y: 565, endPoint x: 955, endPoint y: 567, distance: 11.9
click at [944, 567] on icon "button" at bounding box center [942, 565] width 10 height 10
click at [859, 562] on span "37" at bounding box center [862, 565] width 17 height 10
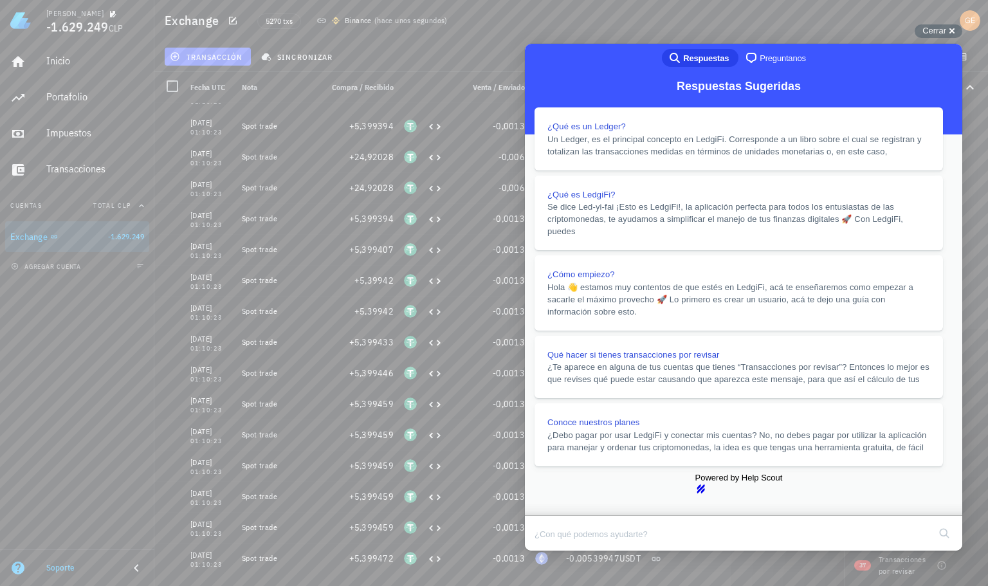
click at [941, 551] on div "Close" at bounding box center [743, 560] width 436 height 19
click at [549, 551] on button "Close" at bounding box center [536, 559] width 23 height 17
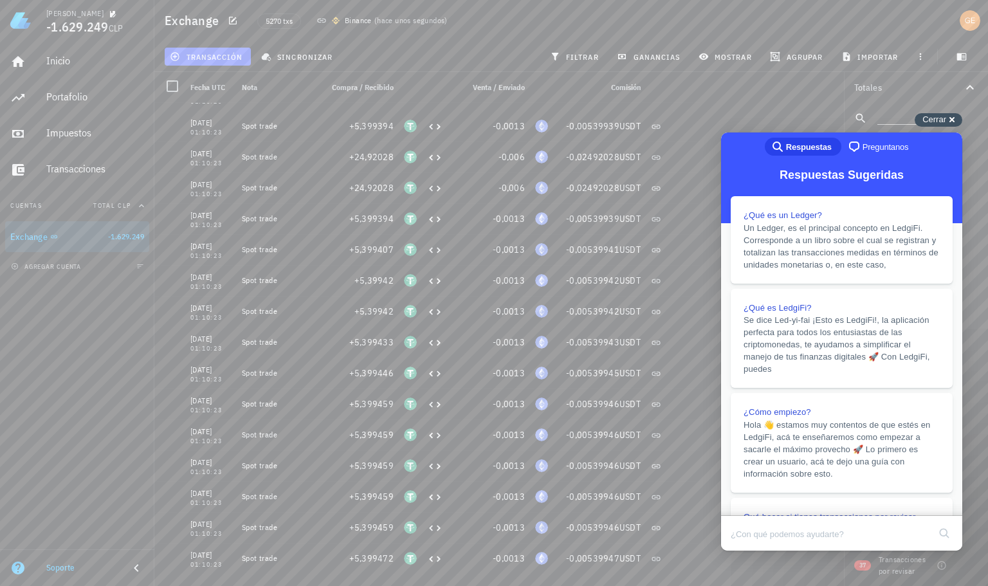
click at [944, 113] on div "Cerrar cross-small" at bounding box center [939, 120] width 48 height 14
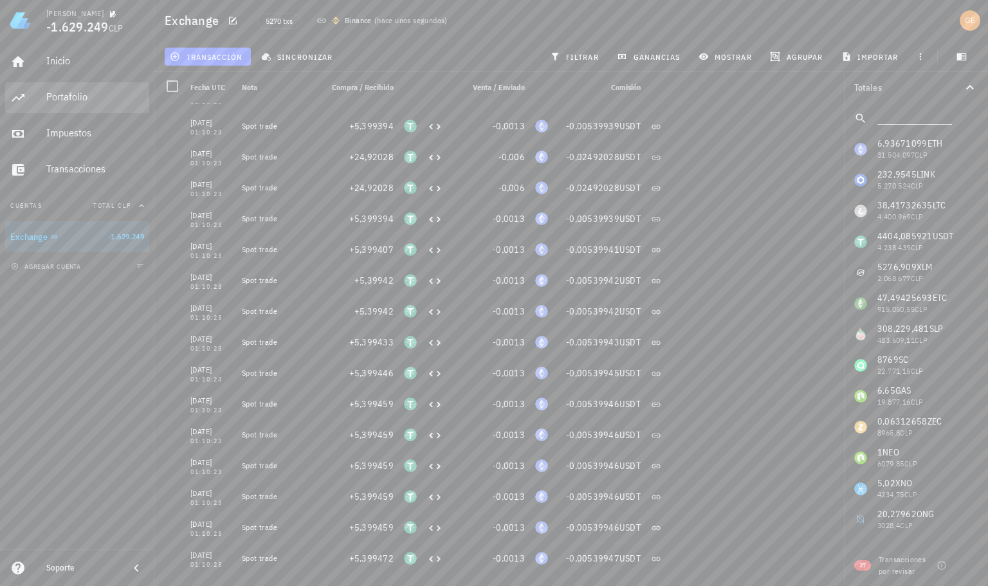
click at [87, 98] on div "Portafolio" at bounding box center [95, 97] width 98 height 12
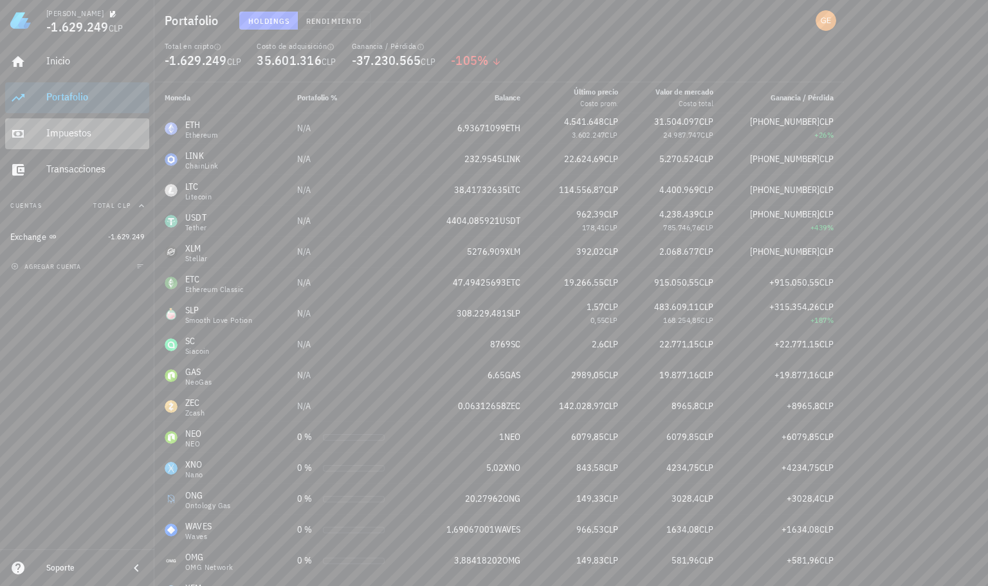
click at [109, 134] on div "Impuestos" at bounding box center [95, 133] width 98 height 12
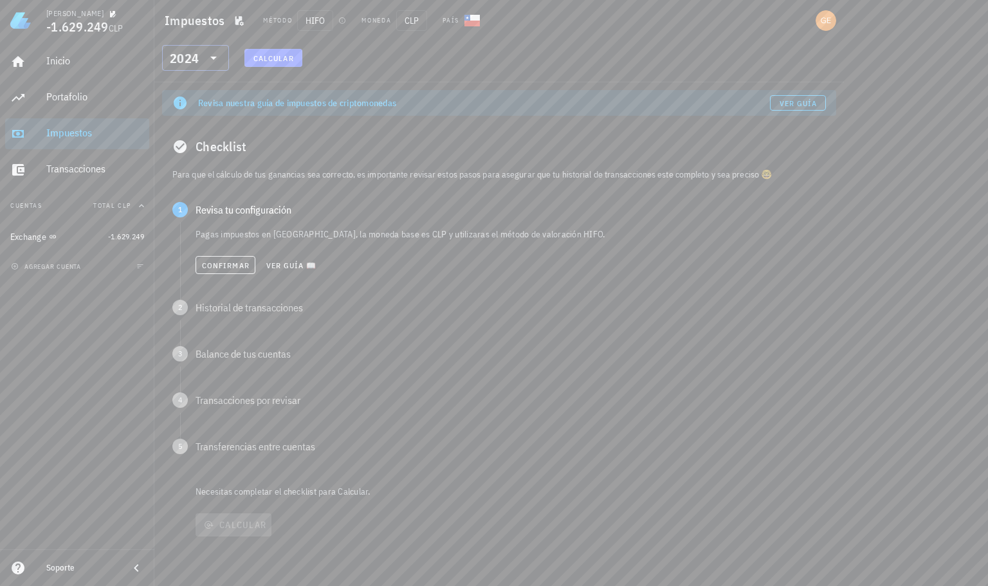
click at [214, 53] on icon at bounding box center [213, 57] width 15 height 15
click at [193, 90] on div "2025" at bounding box center [195, 91] width 46 height 10
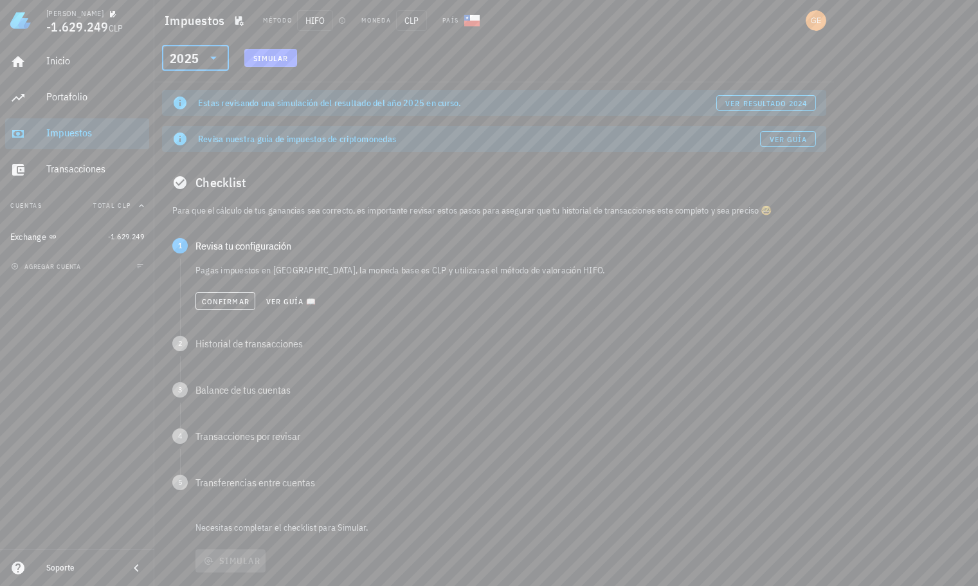
click at [208, 61] on icon at bounding box center [213, 57] width 15 height 15
click at [196, 116] on div "2024" at bounding box center [195, 117] width 46 height 10
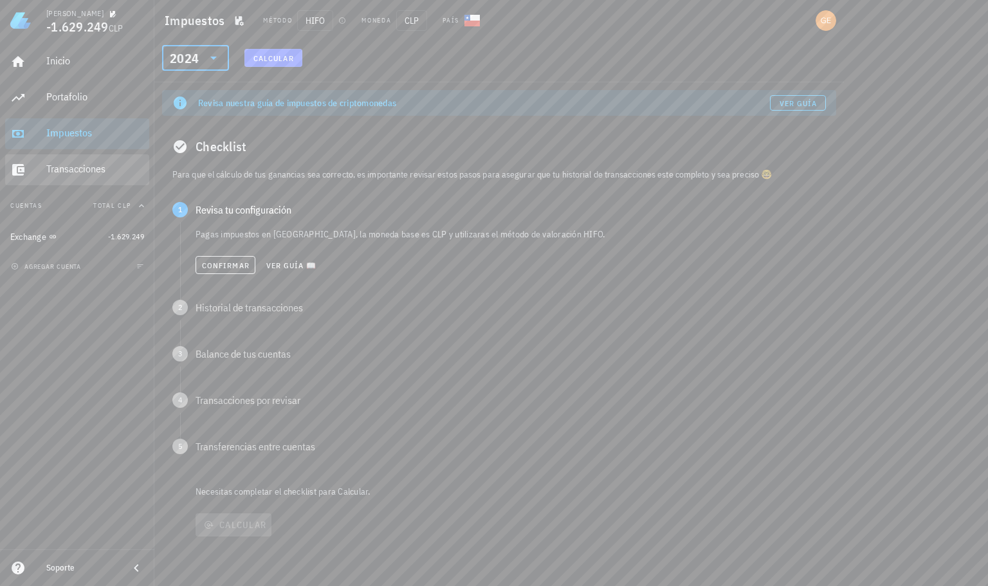
click at [89, 163] on div "Transacciones" at bounding box center [95, 169] width 98 height 12
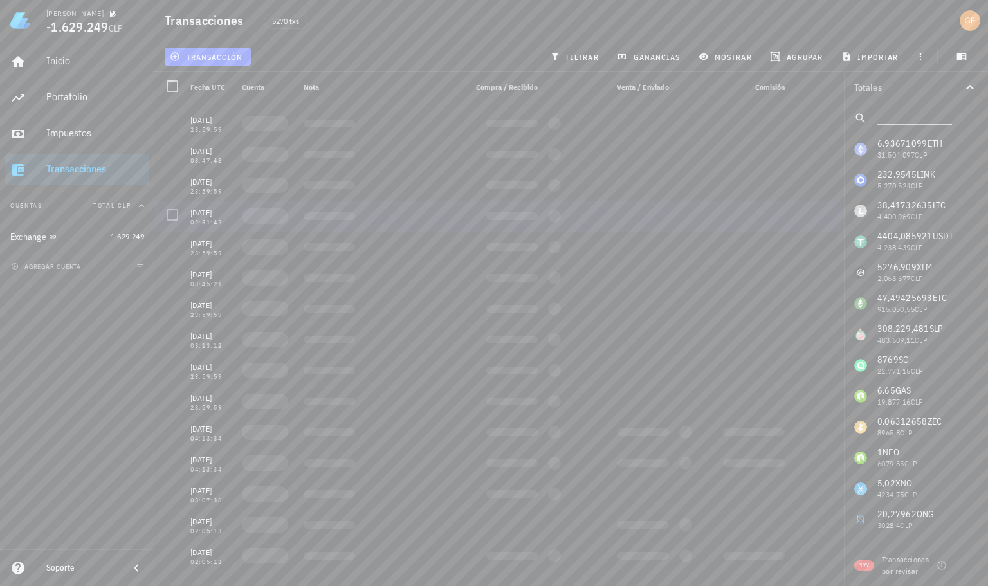
scroll to position [4567, 0]
click at [650, 59] on span "ganancias" at bounding box center [649, 56] width 60 height 10
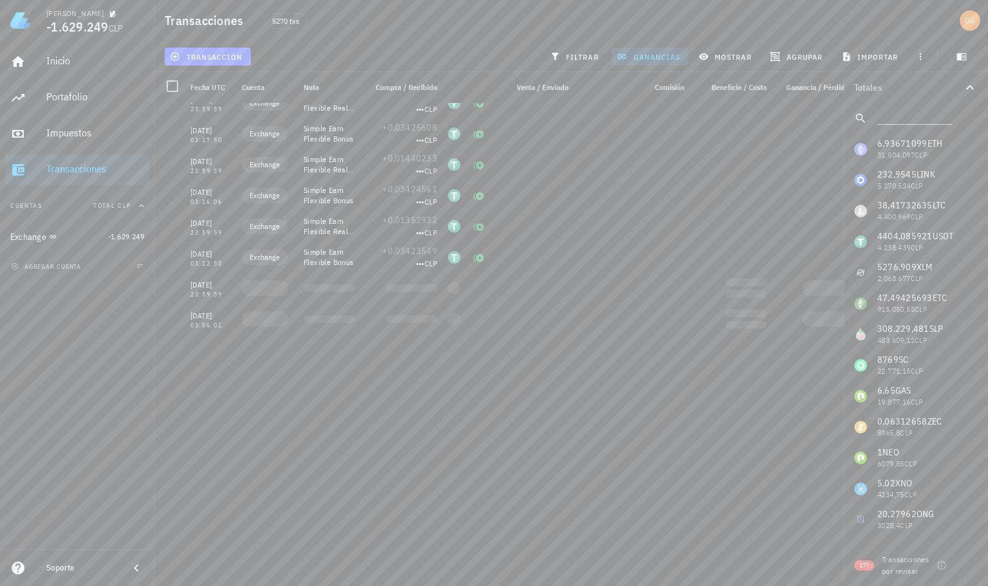
scroll to position [4631, 0]
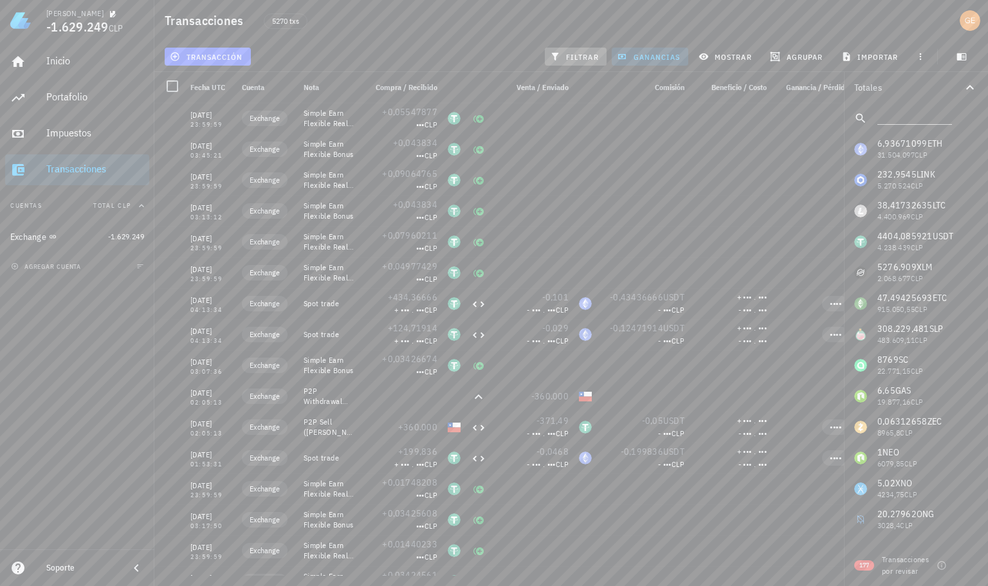
click at [574, 53] on span "filtrar" at bounding box center [576, 56] width 46 height 10
click at [582, 54] on span "filtrar" at bounding box center [576, 56] width 46 height 10
click at [630, 54] on span "ganancias" at bounding box center [649, 56] width 60 height 10
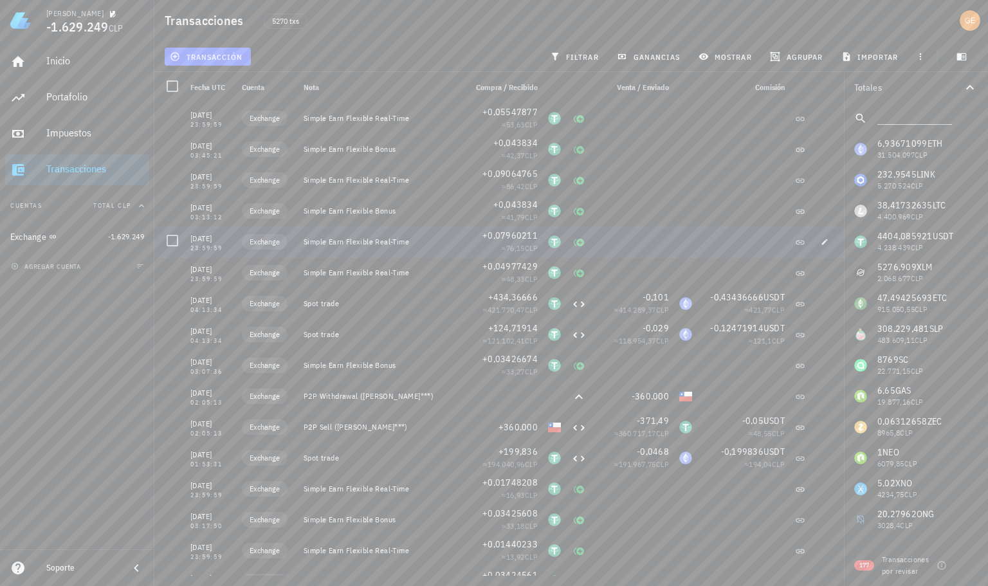
scroll to position [5017, 0]
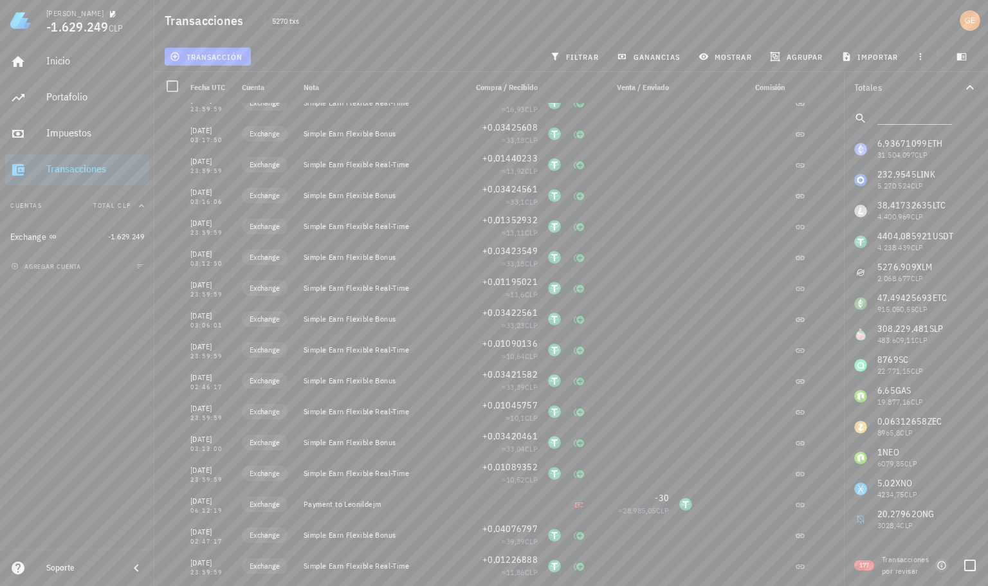
click at [943, 565] on icon "button" at bounding box center [942, 565] width 10 height 10
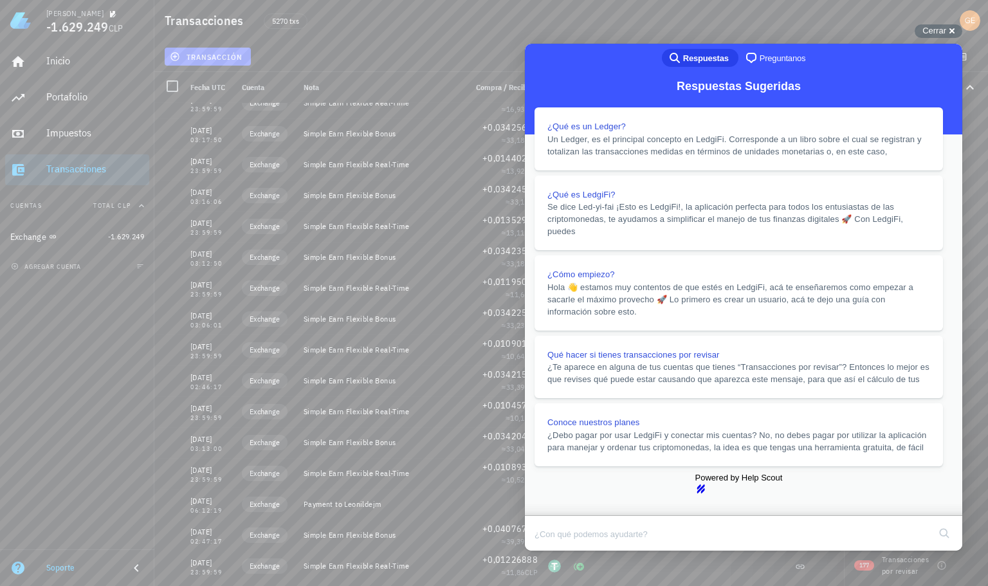
scroll to position [1312, 0]
click at [63, 407] on div "Inicio [GEOGRAPHIC_DATA] Impuestos [GEOGRAPHIC_DATA] Cuentas Total CLP Exchange…" at bounding box center [77, 295] width 154 height 508
click at [935, 32] on span "Cerrar" at bounding box center [934, 31] width 24 height 10
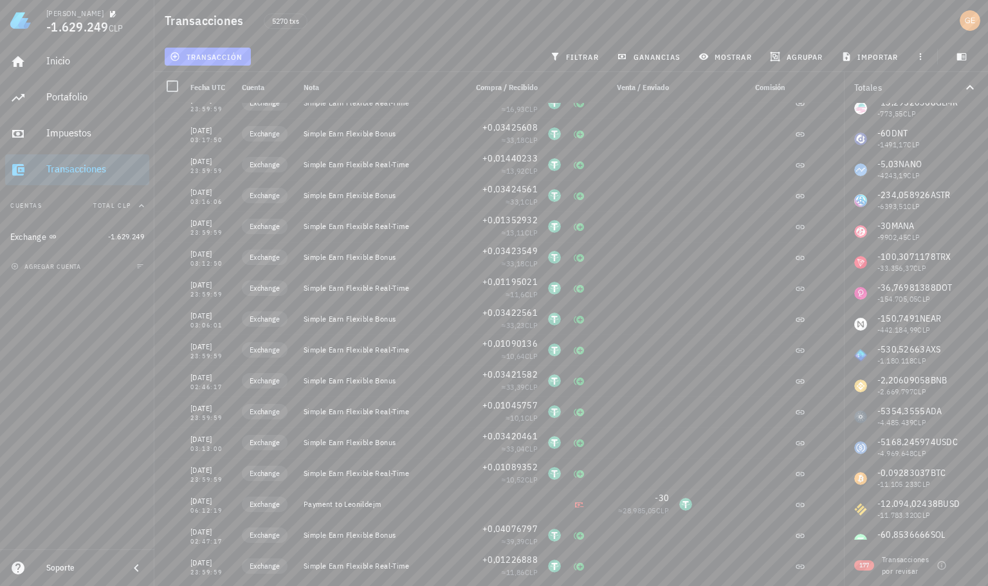
scroll to position [965, 0]
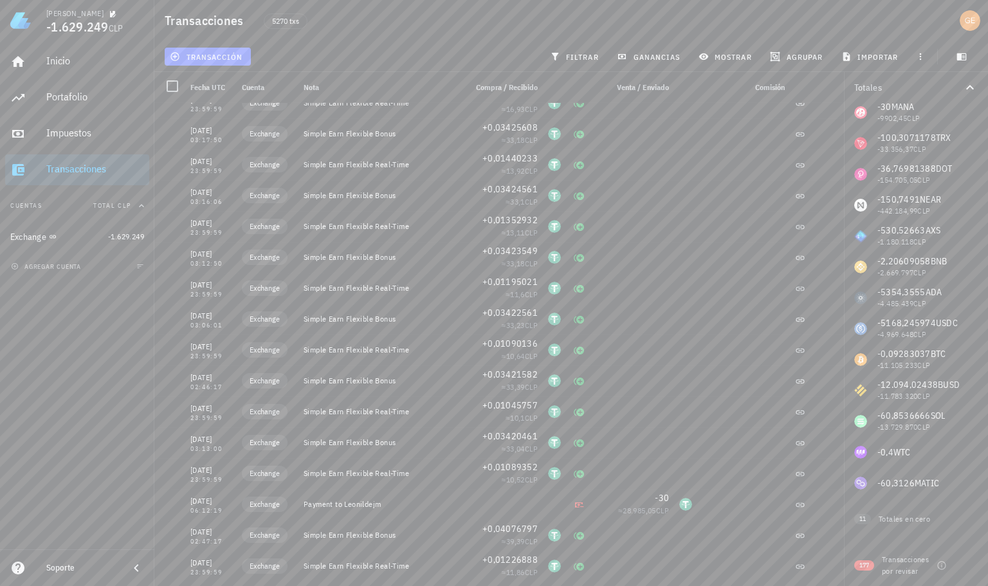
drag, startPoint x: 861, startPoint y: 520, endPoint x: 893, endPoint y: 528, distance: 33.9
click at [908, 532] on div "11 Totales en cero" at bounding box center [916, 516] width 144 height 36
drag, startPoint x: 877, startPoint y: 525, endPoint x: 919, endPoint y: 504, distance: 47.5
click at [877, 525] on div "11 Totales en cero" at bounding box center [916, 516] width 144 height 36
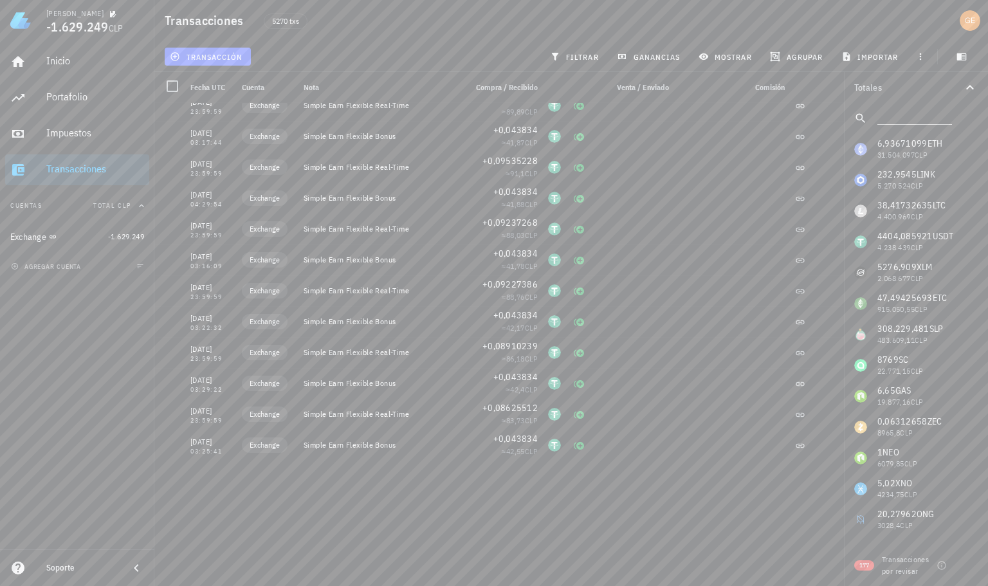
scroll to position [2830, 0]
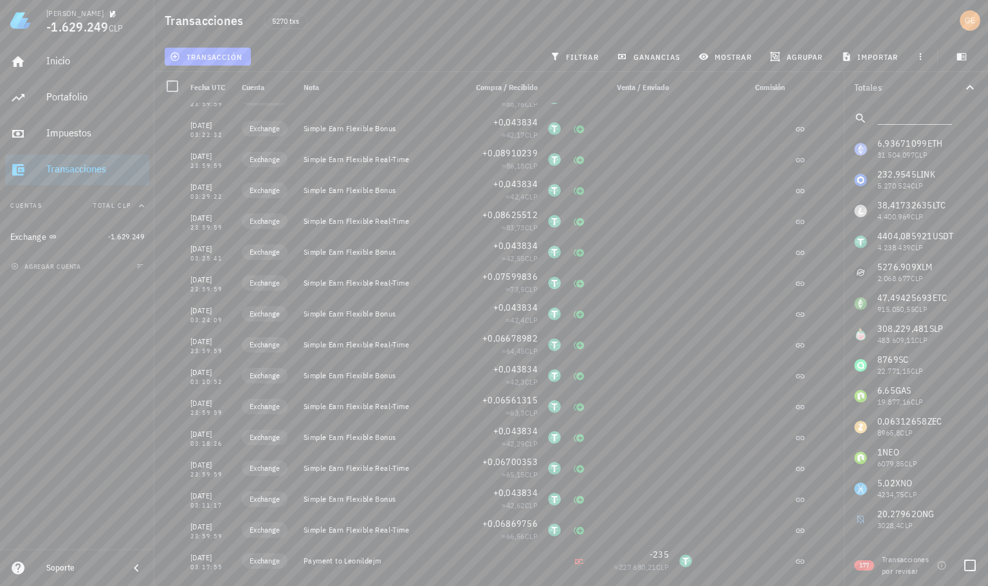
drag, startPoint x: 863, startPoint y: 565, endPoint x: 855, endPoint y: 514, distance: 52.1
click at [863, 564] on span "177" at bounding box center [864, 565] width 10 height 10
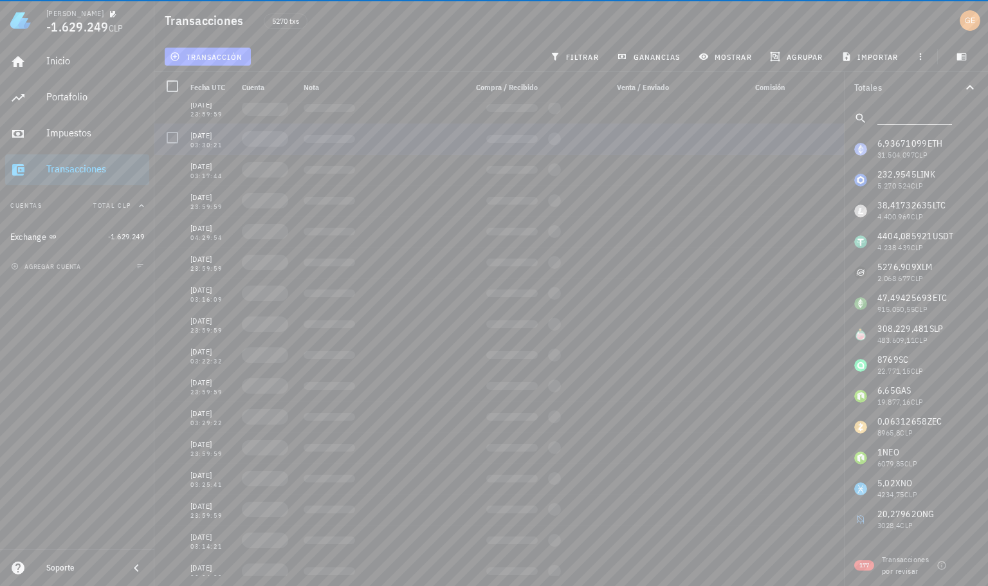
scroll to position [1672, 0]
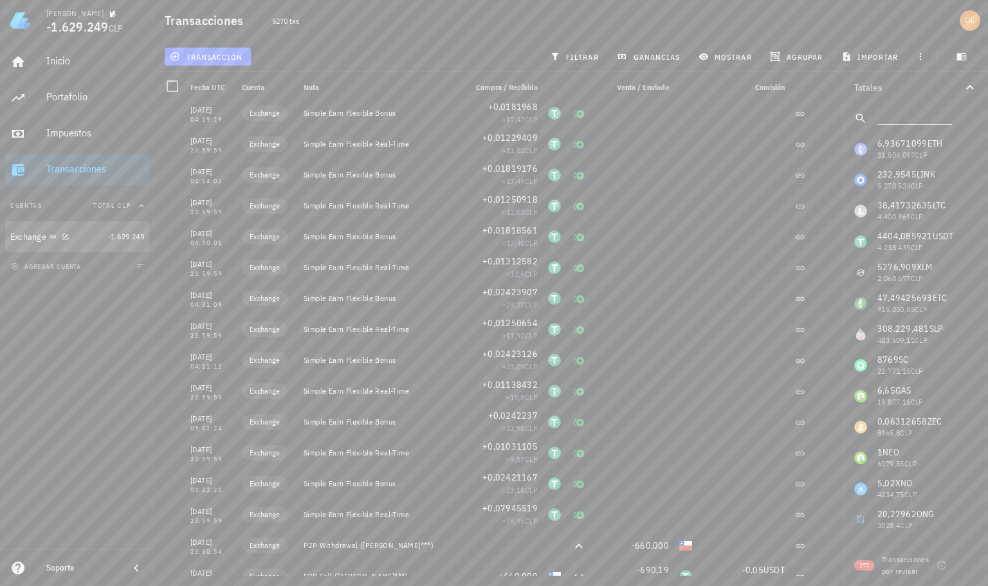
click at [28, 233] on div "Exchange" at bounding box center [28, 237] width 36 height 11
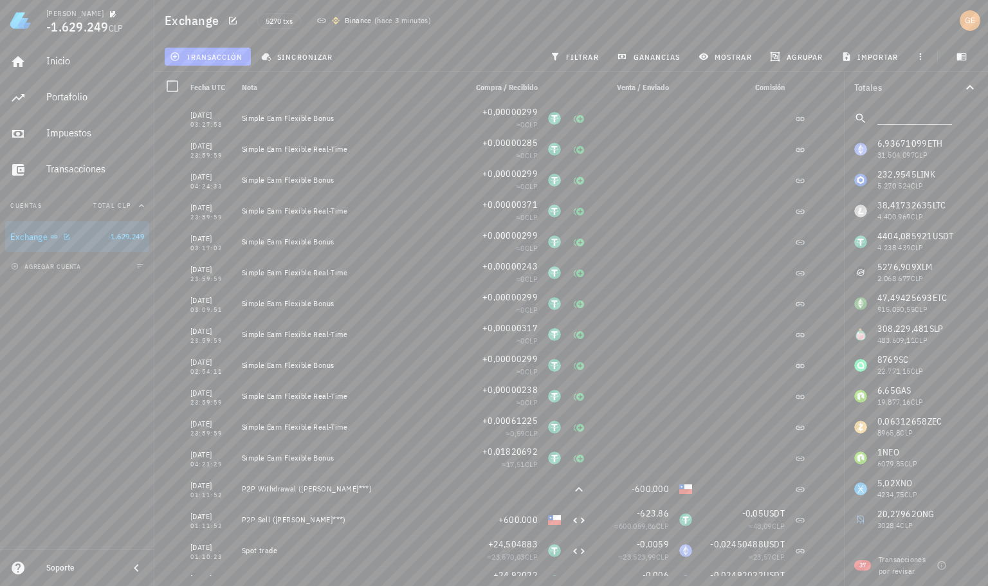
click at [59, 235] on div at bounding box center [64, 236] width 13 height 11
click at [57, 57] on div "Inicio" at bounding box center [95, 61] width 98 height 12
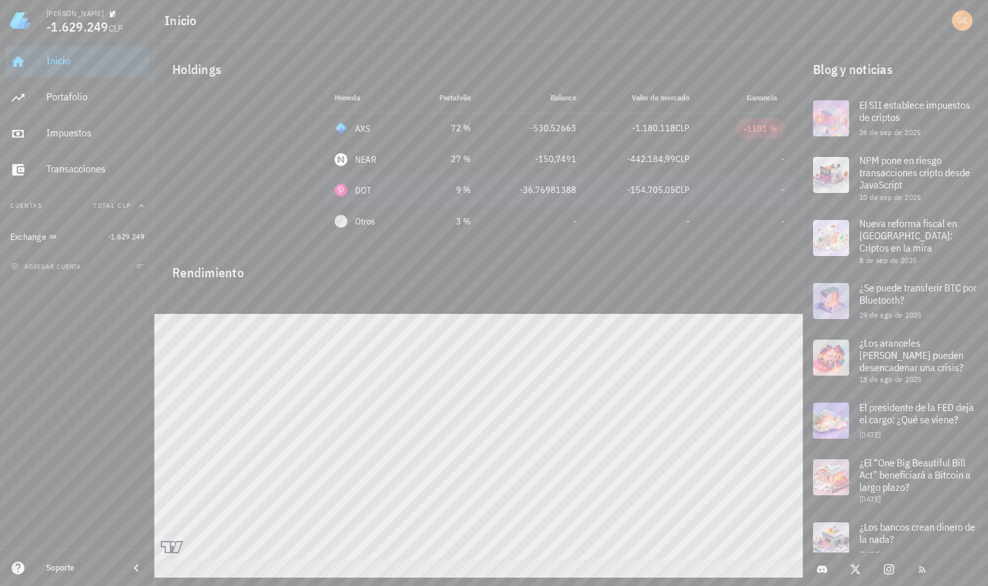
click at [716, 192] on td "-" at bounding box center [747, 190] width 95 height 31
drag, startPoint x: 717, startPoint y: 161, endPoint x: 718, endPoint y: 131, distance: 30.9
click at [717, 160] on td "-" at bounding box center [747, 159] width 95 height 31
click at [718, 126] on td "-1101 %" at bounding box center [747, 128] width 95 height 31
click at [754, 122] on div "-1101 %" at bounding box center [760, 128] width 33 height 13
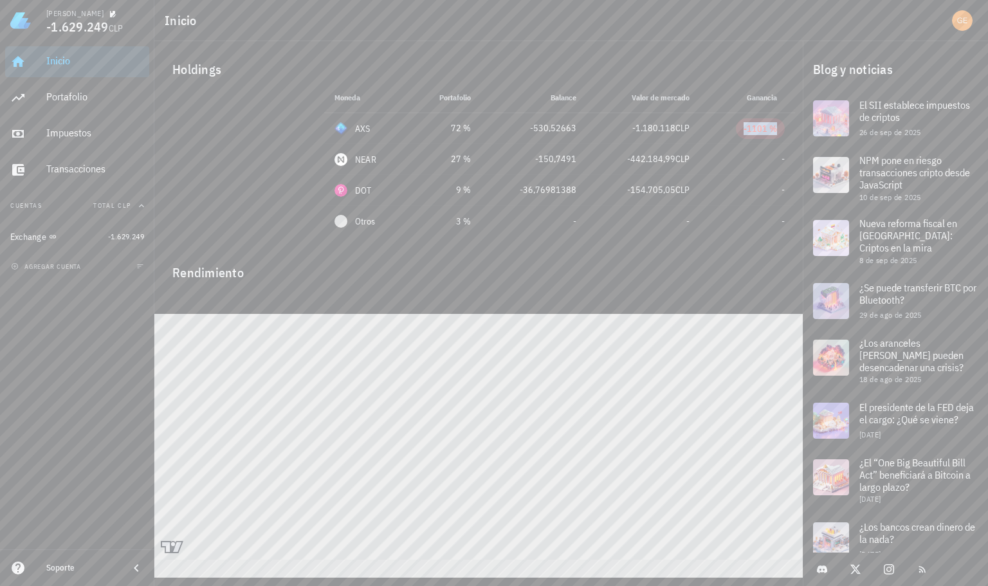
drag, startPoint x: 729, startPoint y: 212, endPoint x: 726, endPoint y: 248, distance: 36.2
click at [726, 248] on div "Holdings Moneda Portafolio Precio Balance Valor [PERSON_NAME] Ganancia AXS 72 %…" at bounding box center [478, 298] width 648 height 514
drag, startPoint x: 345, startPoint y: 289, endPoint x: 280, endPoint y: 278, distance: 65.9
click at [345, 289] on div at bounding box center [478, 298] width 648 height 31
drag, startPoint x: 554, startPoint y: 129, endPoint x: 516, endPoint y: 129, distance: 37.9
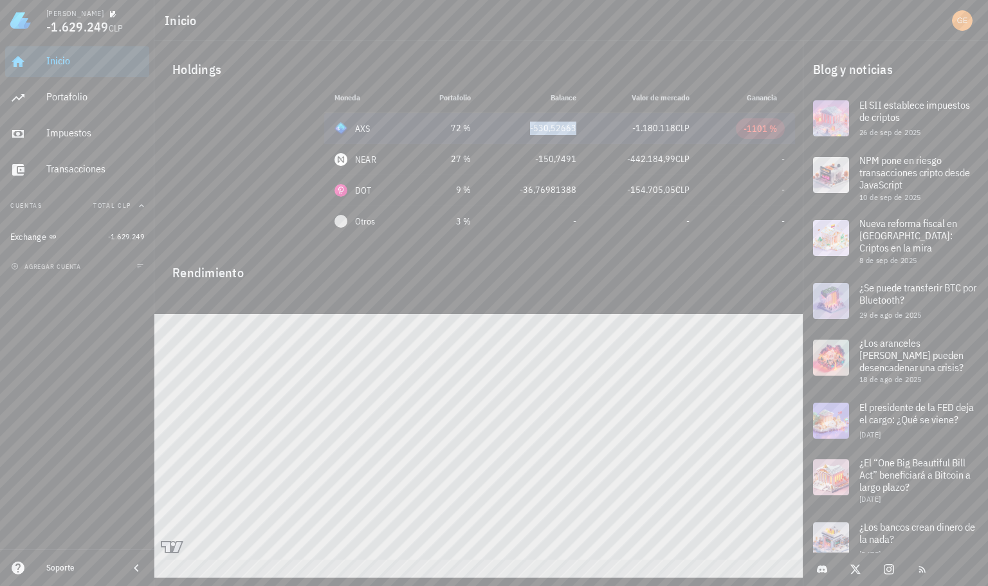
click at [516, 129] on tr "AXS 72 % 2224,43 CLP -530,52663 -1.180.118 CLP -1101 %" at bounding box center [559, 128] width 471 height 31
click at [516, 129] on div "-530,52663" at bounding box center [533, 129] width 85 height 14
click at [585, 128] on td "-530,52663" at bounding box center [533, 128] width 105 height 31
click at [556, 128] on div "-530,52663" at bounding box center [533, 129] width 85 height 14
click at [553, 127] on div "-530,52663" at bounding box center [533, 129] width 85 height 14
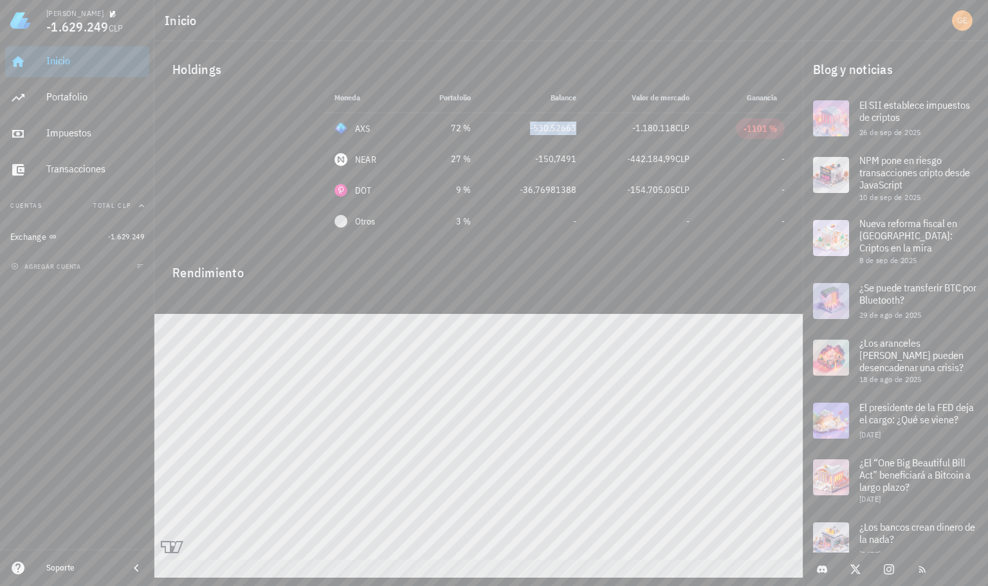
click at [53, 60] on div "Inicio" at bounding box center [95, 61] width 98 height 12
click at [71, 103] on div "Portafolio" at bounding box center [95, 97] width 98 height 12
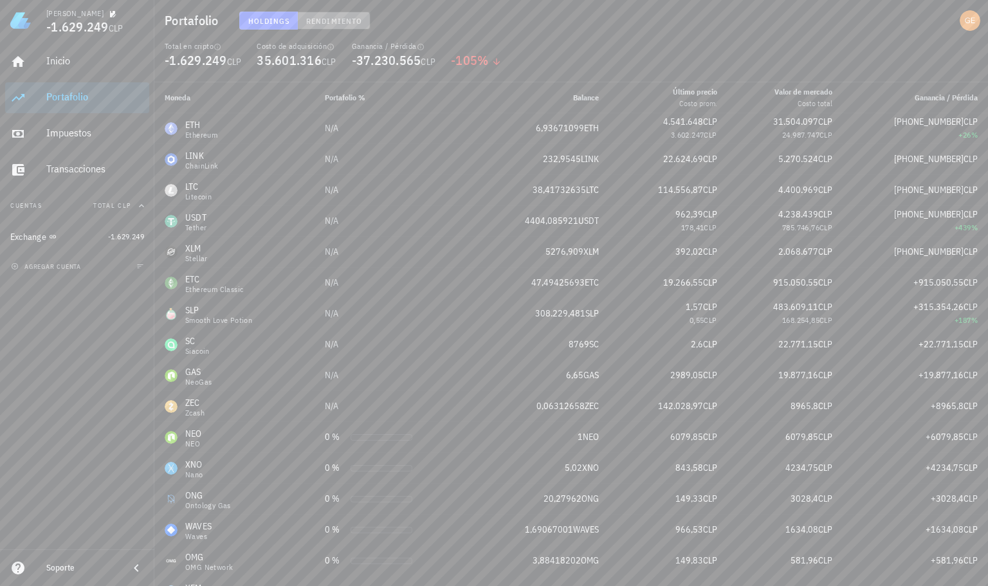
click at [328, 26] on button "Rendimiento" at bounding box center [334, 21] width 73 height 18
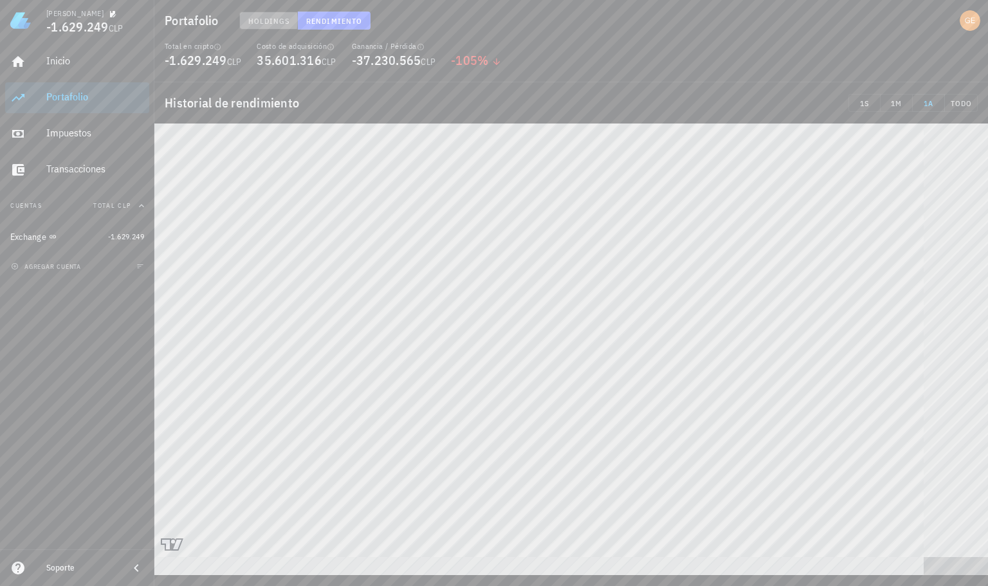
click at [262, 16] on span "Holdings" at bounding box center [269, 21] width 42 height 10
